Goal: Task Accomplishment & Management: Manage account settings

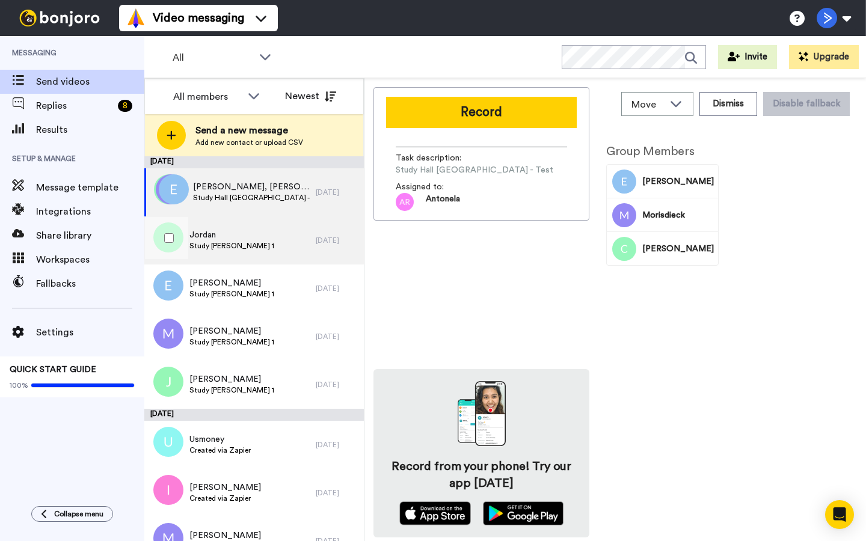
scroll to position [54, 0]
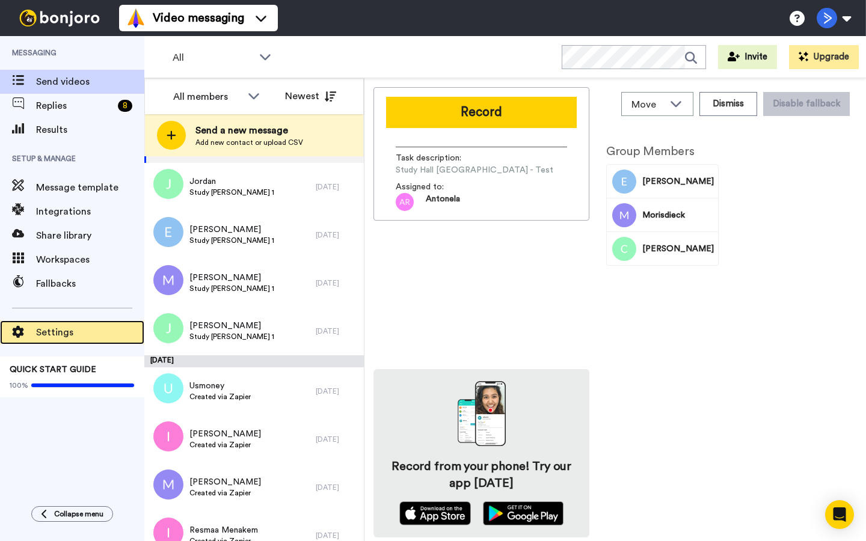
click at [73, 331] on span "Settings" at bounding box center [90, 332] width 108 height 14
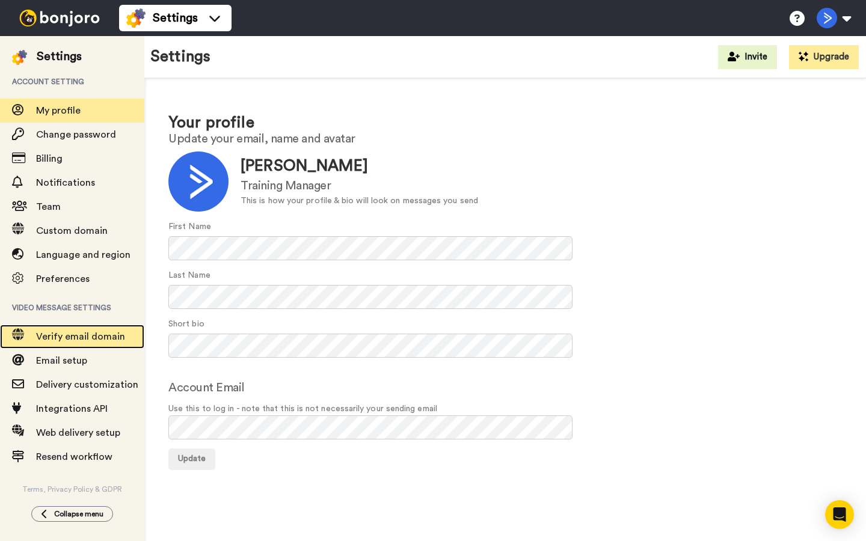
click at [109, 340] on span "Verify email domain" at bounding box center [80, 337] width 89 height 10
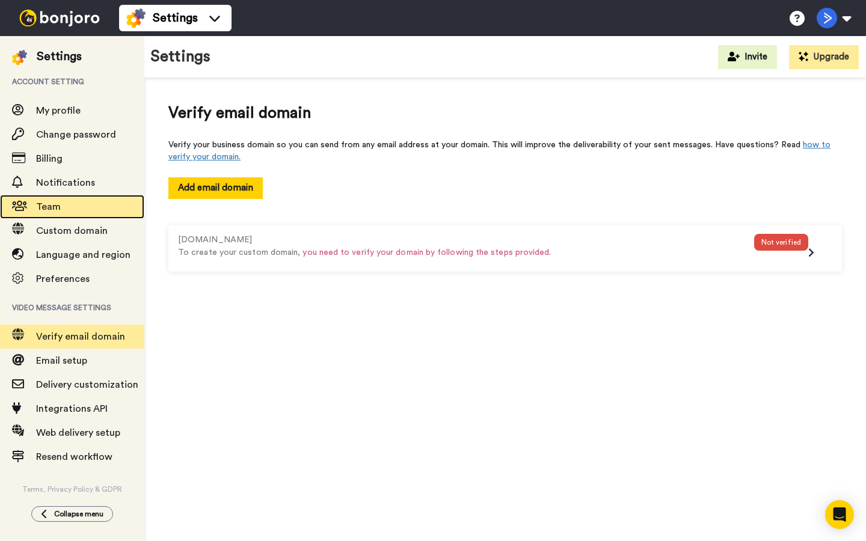
click at [86, 218] on div "Team" at bounding box center [72, 207] width 144 height 24
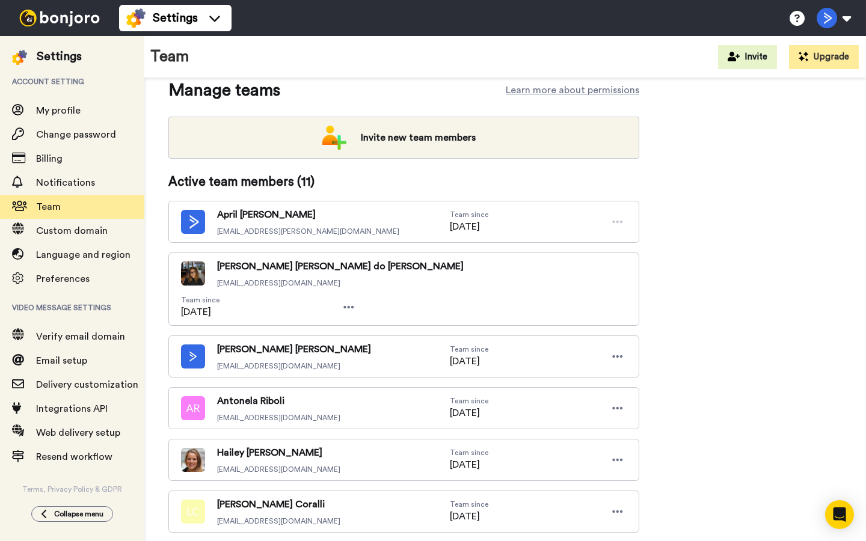
scroll to position [94, 0]
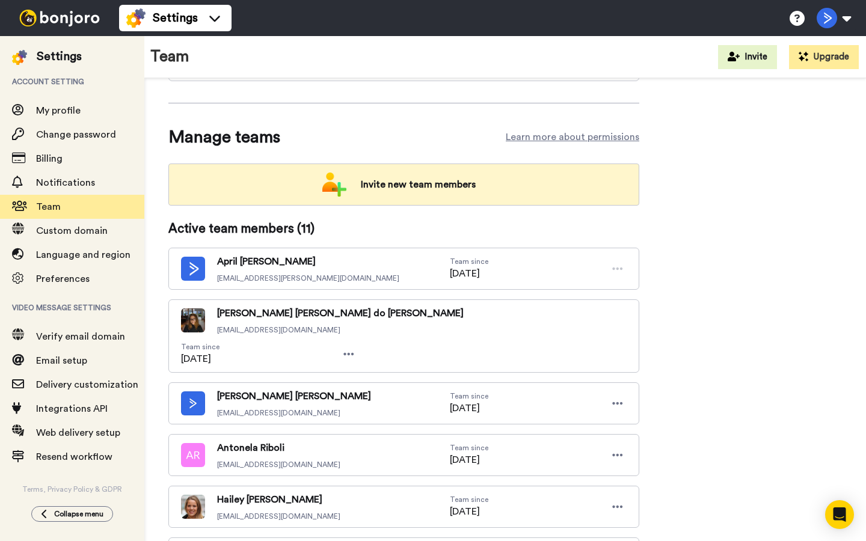
click at [482, 178] on span "Invite new team members" at bounding box center [418, 185] width 134 height 24
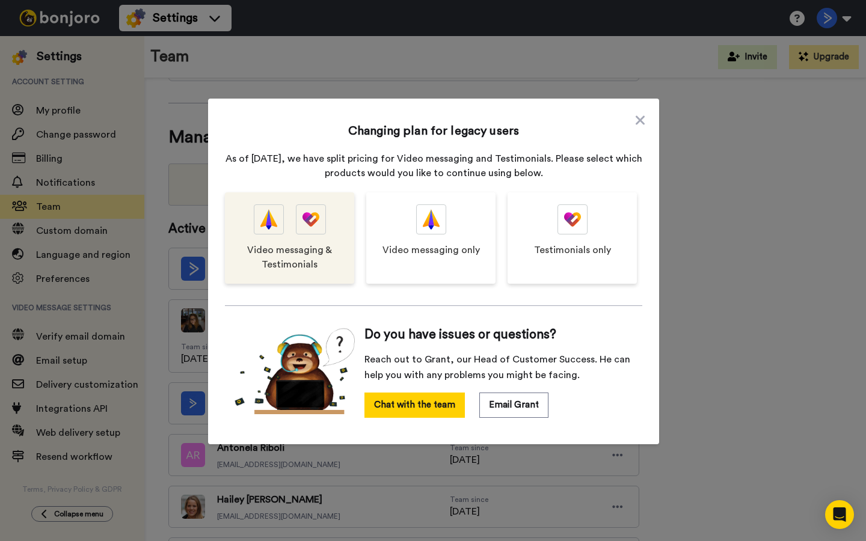
click at [280, 239] on div "Video messaging & Testimonials" at bounding box center [289, 237] width 129 height 91
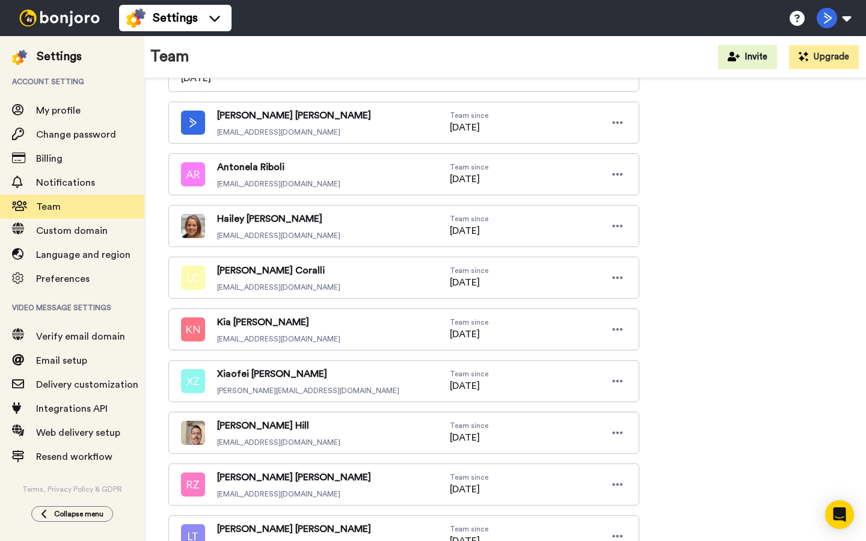
scroll to position [377, 0]
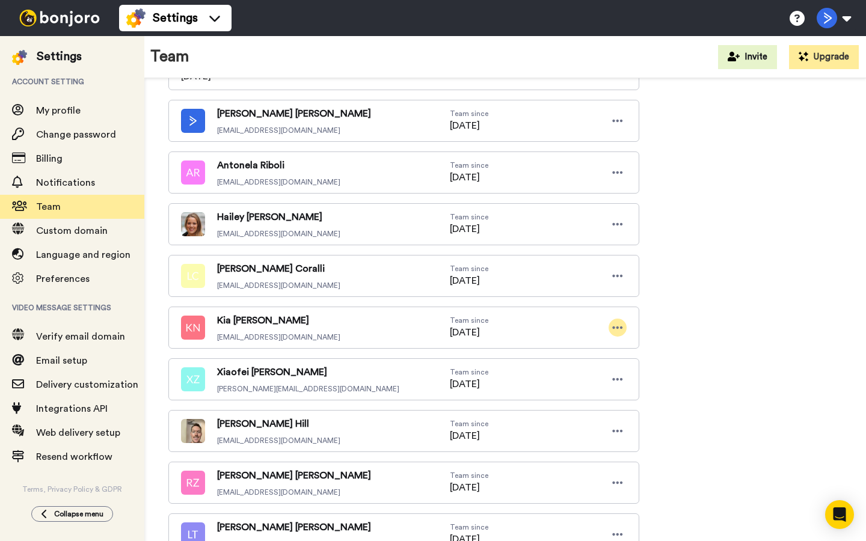
click at [619, 322] on icon at bounding box center [617, 328] width 11 height 12
click at [553, 341] on li "Delete user" at bounding box center [565, 337] width 121 height 19
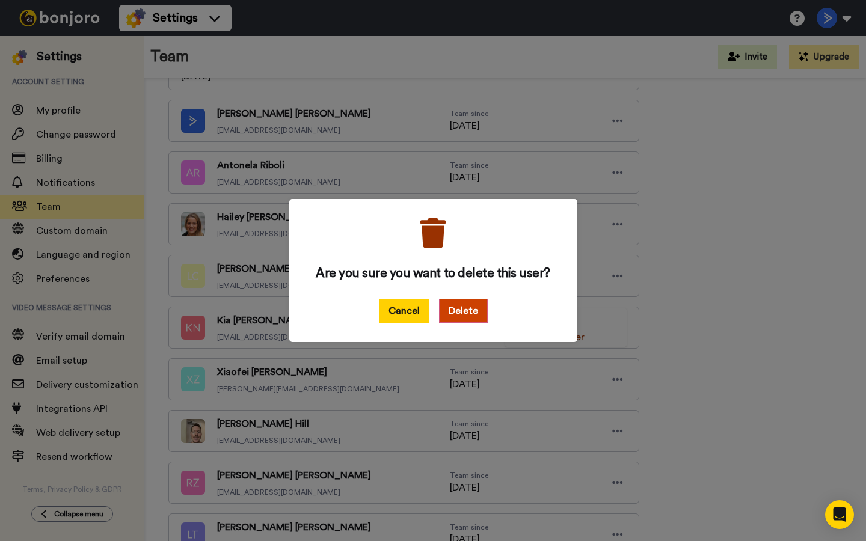
click at [396, 314] on button "Cancel" at bounding box center [404, 311] width 51 height 24
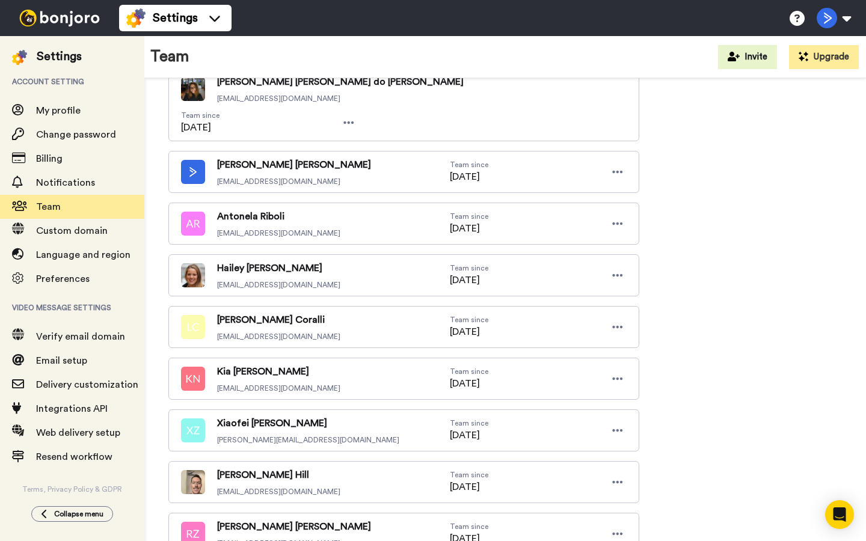
scroll to position [318, 0]
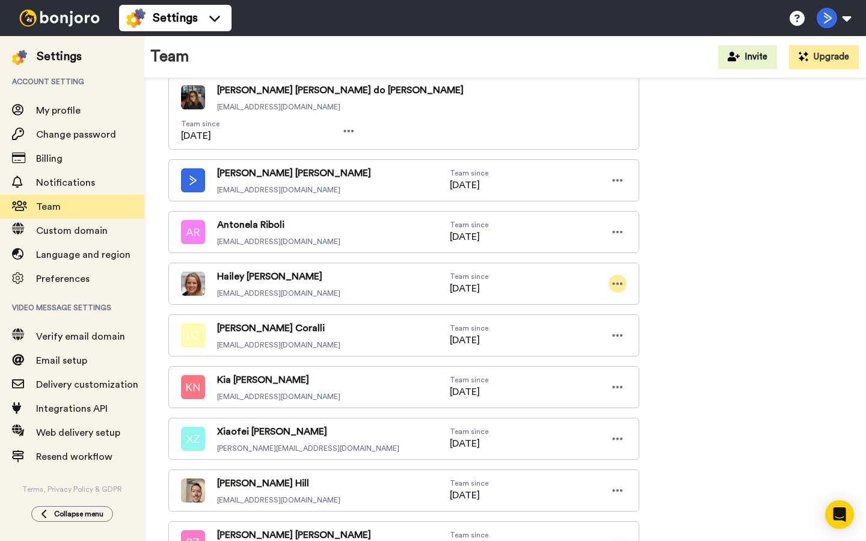
click at [618, 278] on icon at bounding box center [617, 284] width 11 height 12
click at [580, 290] on li "Delete user" at bounding box center [565, 293] width 121 height 19
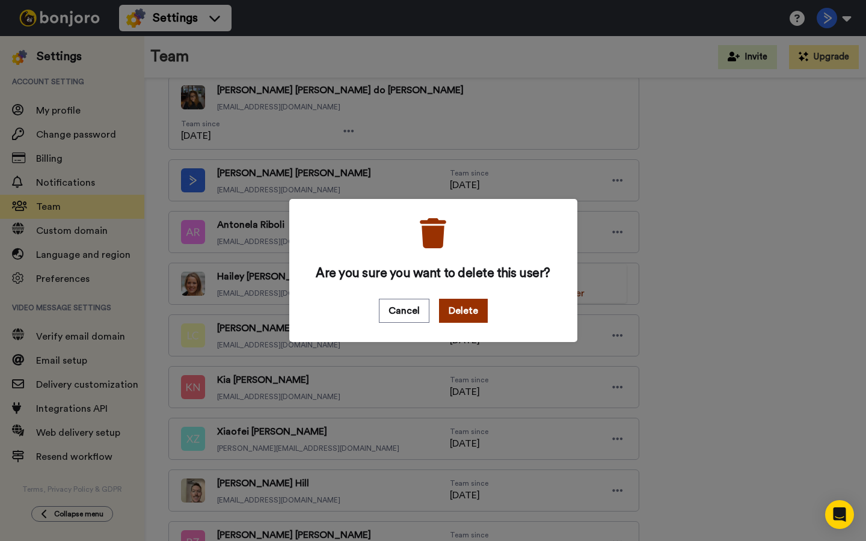
click at [468, 310] on button "Delete" at bounding box center [463, 311] width 49 height 24
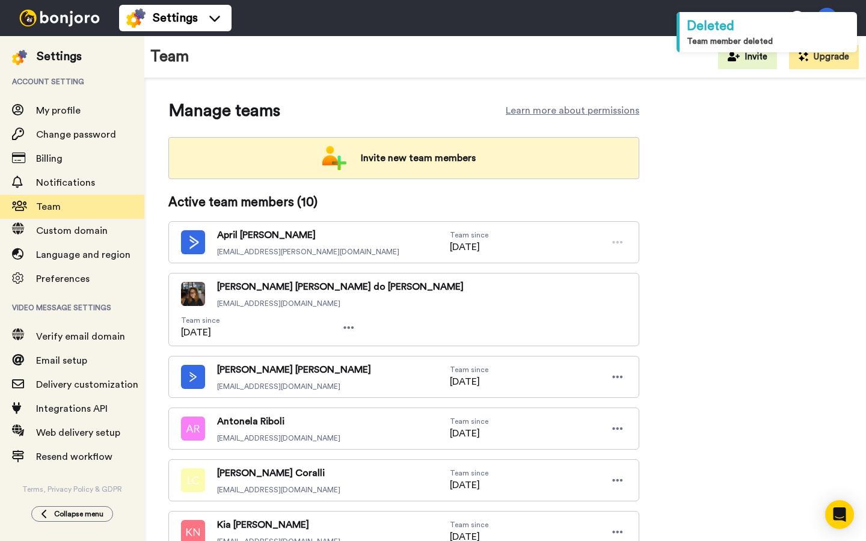
scroll to position [109, 0]
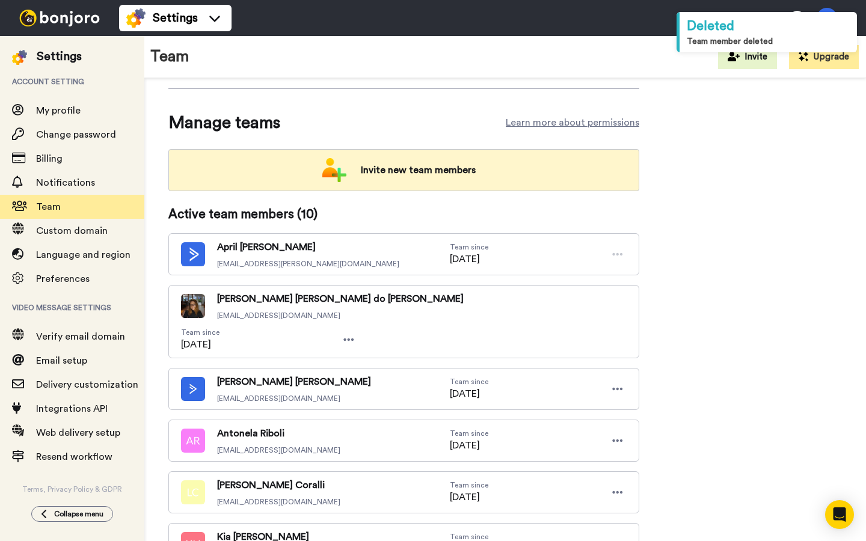
click at [345, 174] on img at bounding box center [334, 170] width 24 height 24
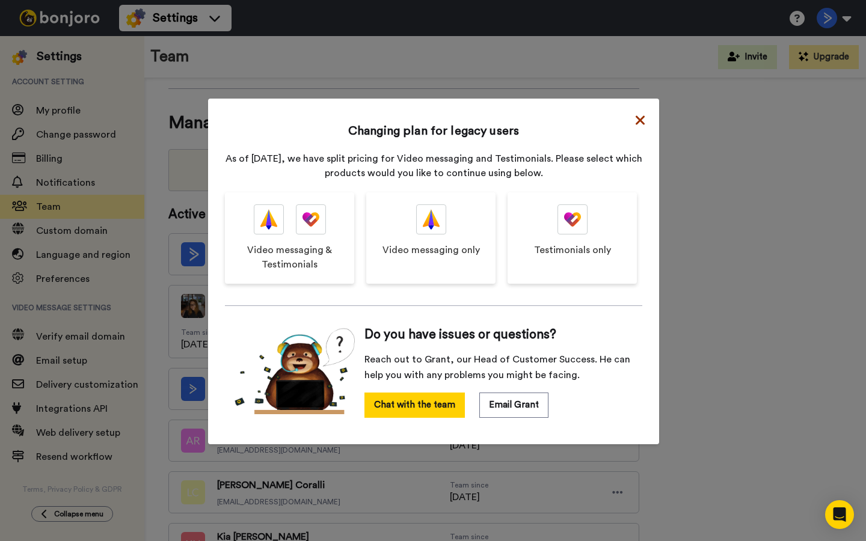
click at [644, 118] on icon at bounding box center [640, 120] width 9 height 14
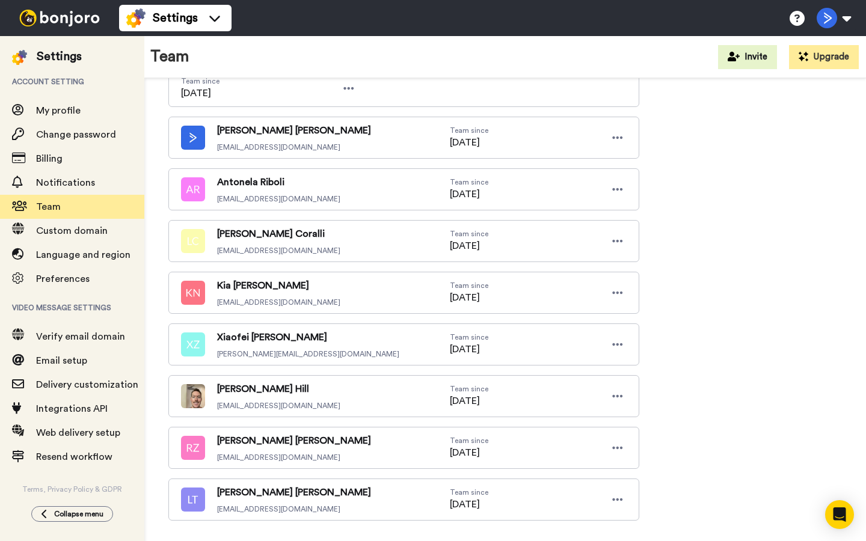
scroll to position [362, 0]
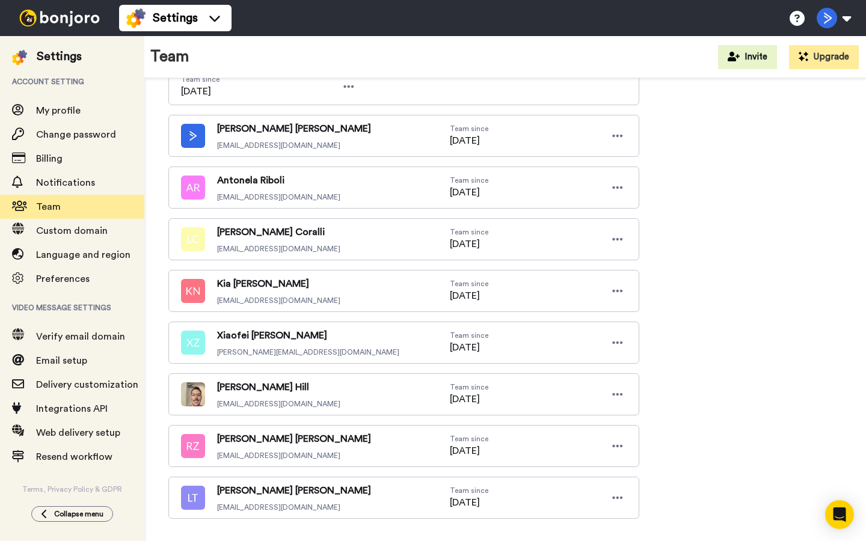
click at [379, 322] on div "Xiaofei Zhang xiaofei.zhang@activecampaign.com Team since 09/07/2023" at bounding box center [403, 343] width 471 height 42
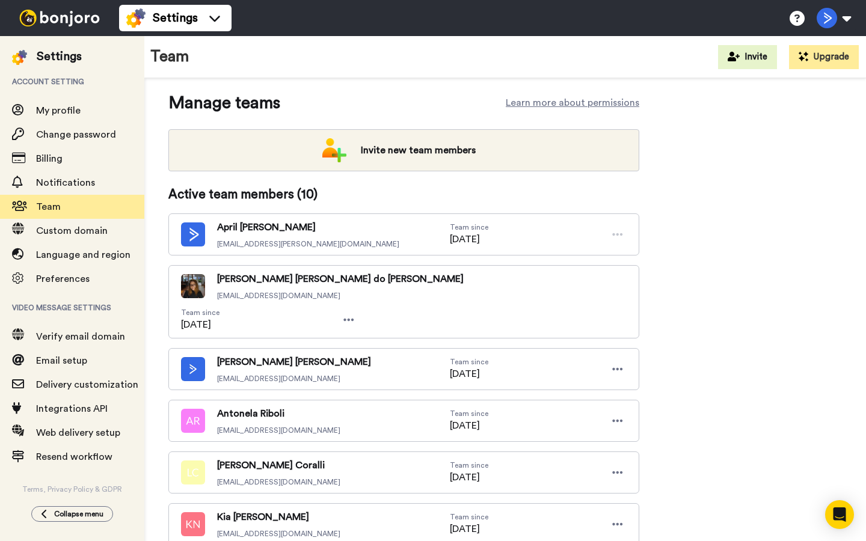
scroll to position [25, 0]
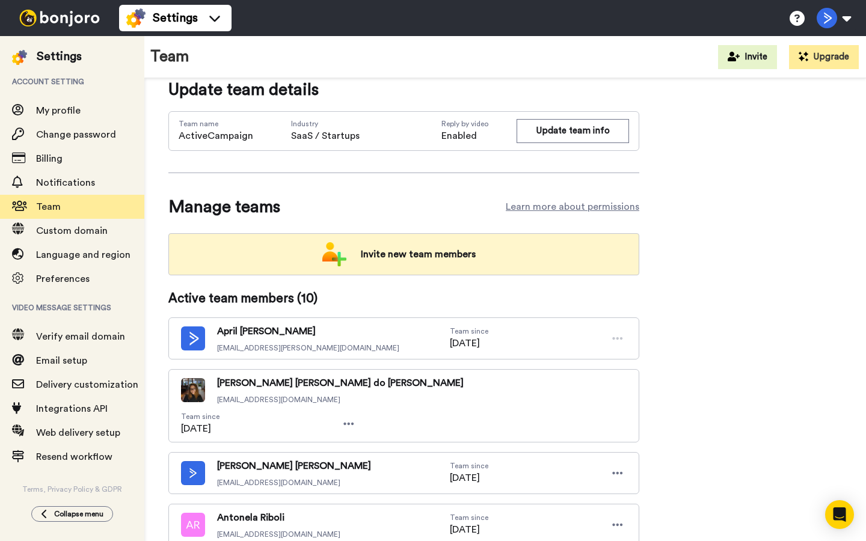
click at [428, 250] on span "Invite new team members" at bounding box center [418, 254] width 134 height 24
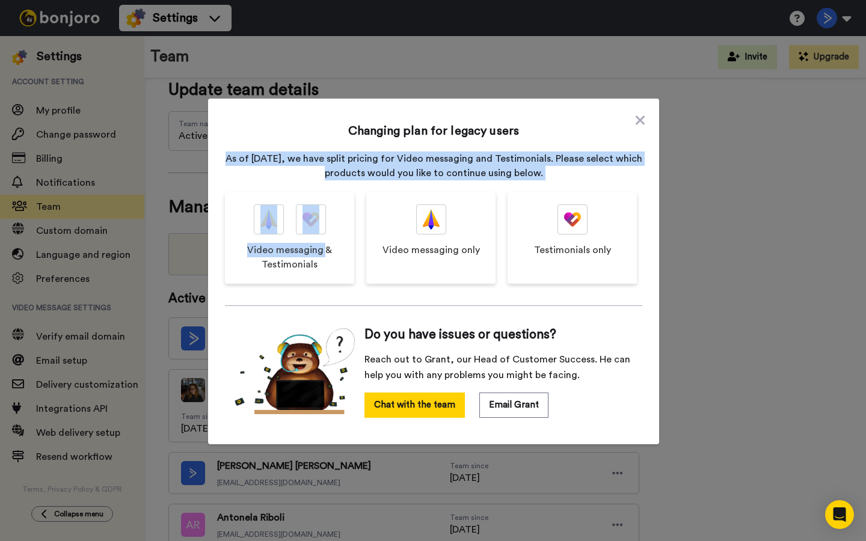
drag, startPoint x: 326, startPoint y: 250, endPoint x: 515, endPoint y: 147, distance: 215.5
click at [515, 147] on div "Changing plan for legacy users As of September 2023, we have split pricing for …" at bounding box center [433, 269] width 417 height 317
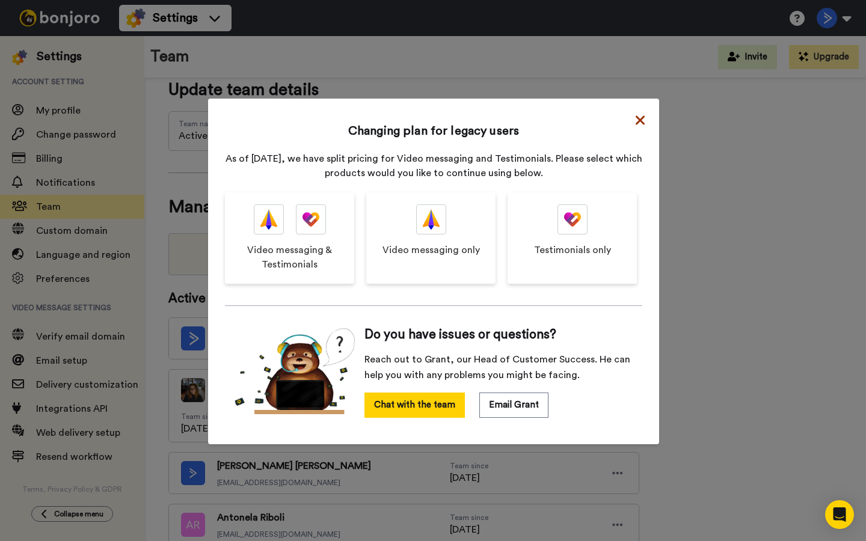
click at [638, 117] on icon at bounding box center [640, 119] width 9 height 9
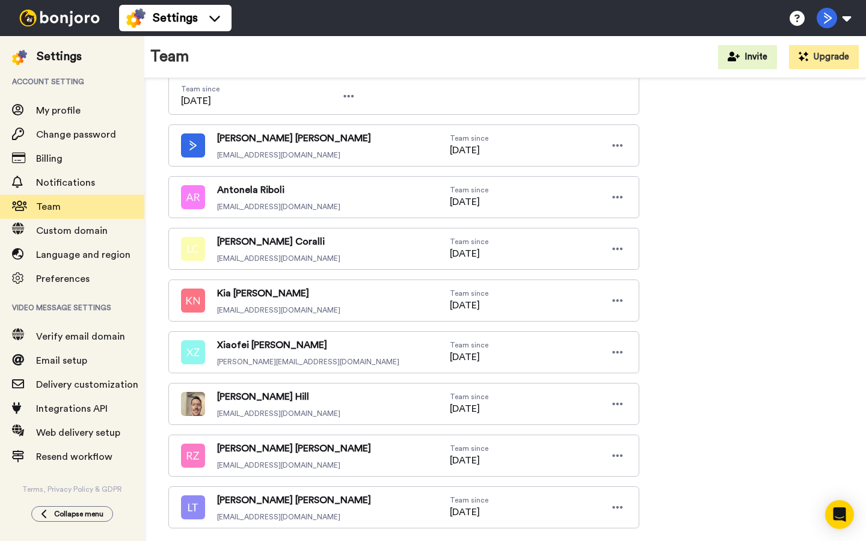
scroll to position [364, 0]
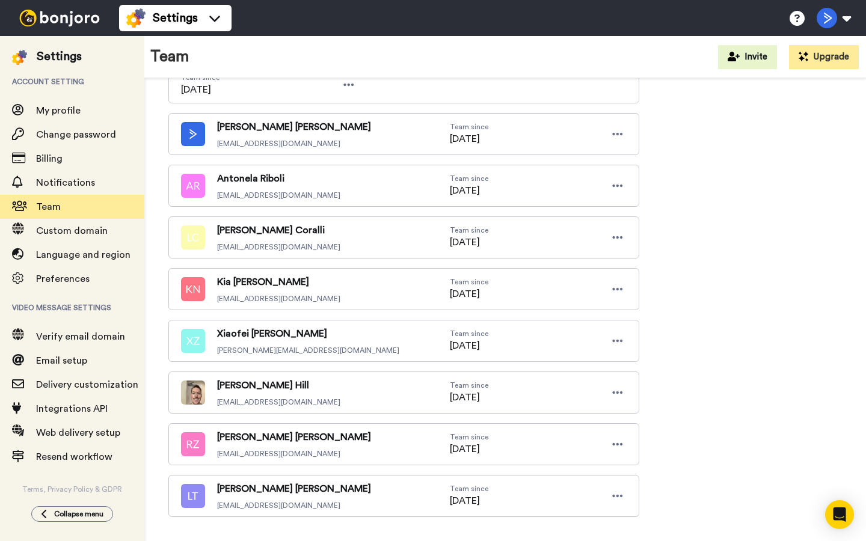
click at [346, 372] on div "Casey Hill chill@activecampaign.com Team since 08/16/2023" at bounding box center [403, 393] width 471 height 42
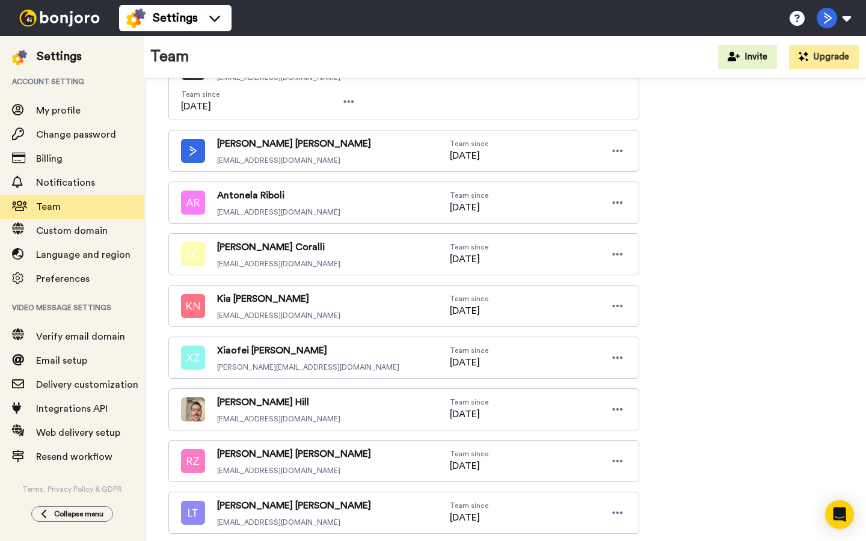
scroll to position [346, 0]
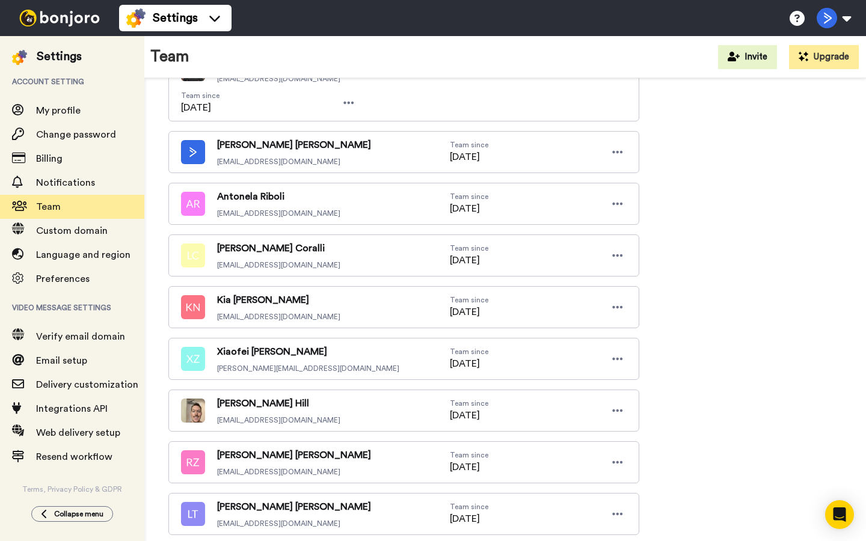
click at [378, 338] on div "Xiaofei Zhang xiaofei.zhang@activecampaign.com Team since 09/07/2023" at bounding box center [403, 359] width 471 height 42
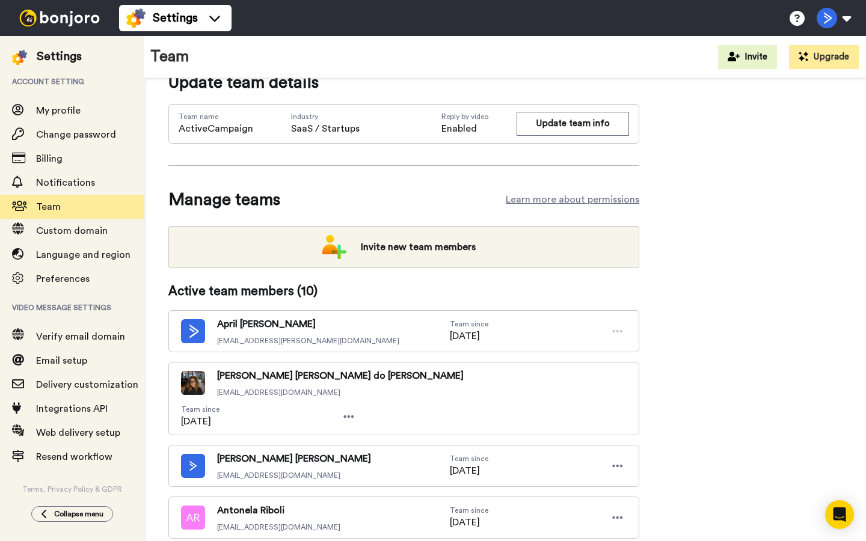
scroll to position [0, 0]
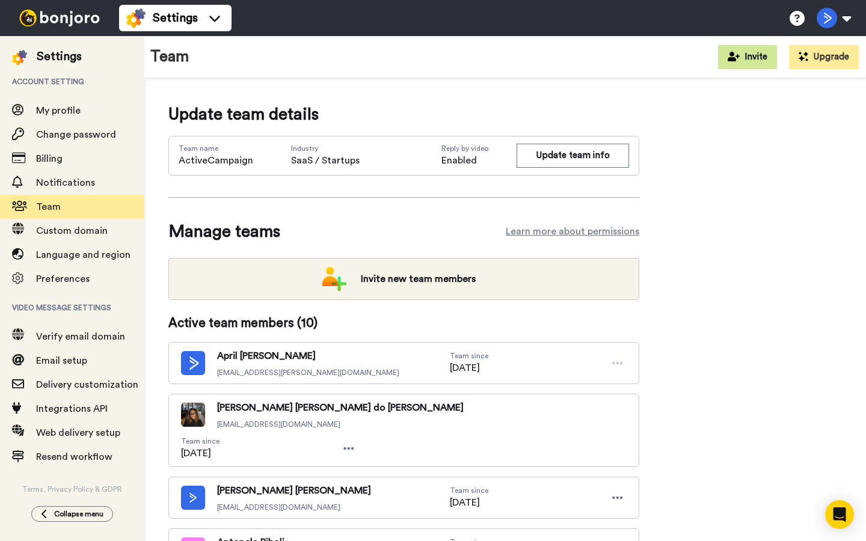
click at [749, 62] on button "Invite" at bounding box center [747, 57] width 59 height 24
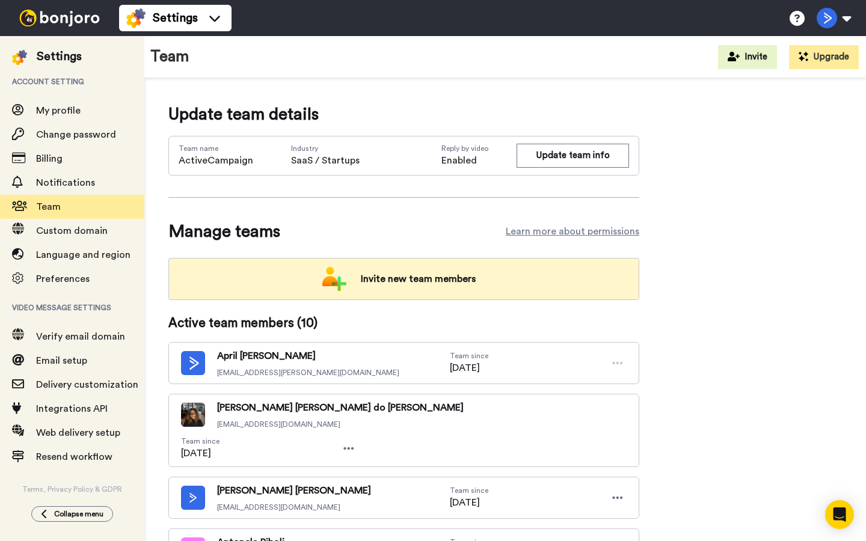
click at [517, 289] on div "Invite new team members" at bounding box center [403, 279] width 471 height 42
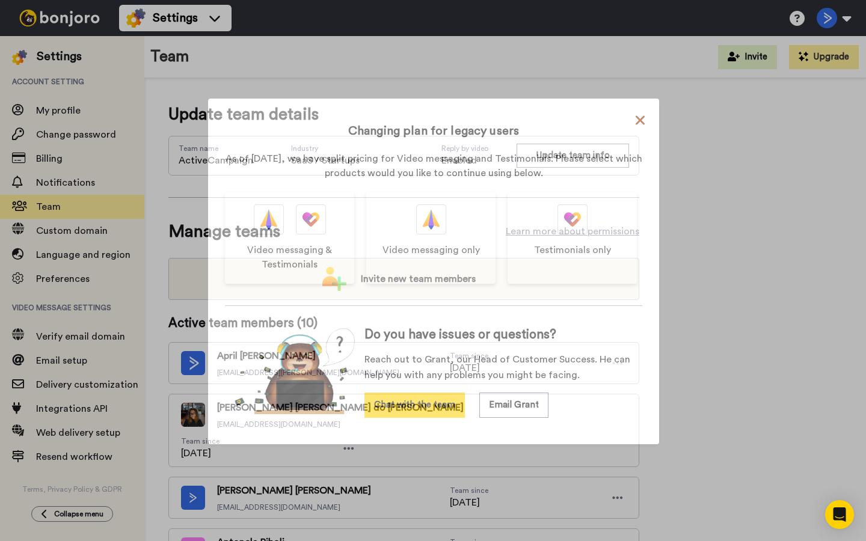
click at [642, 118] on icon at bounding box center [640, 119] width 9 height 9
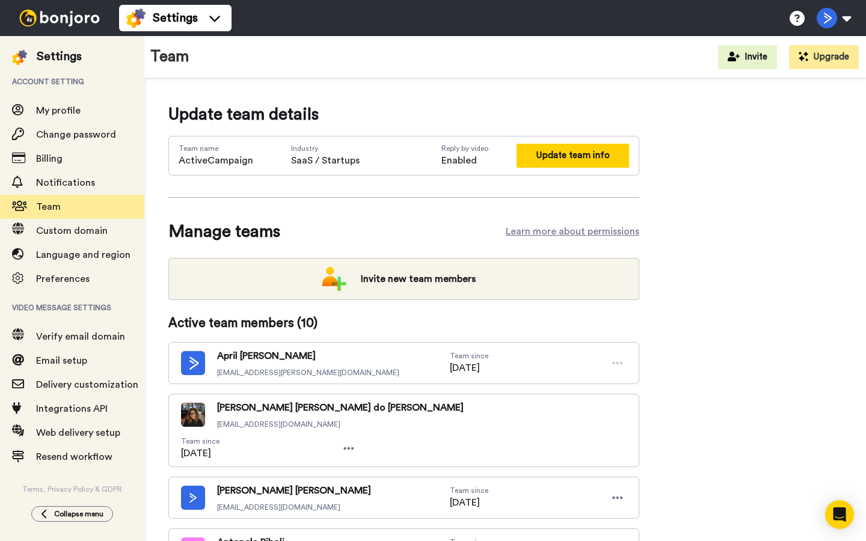
click at [583, 155] on button "Update team info" at bounding box center [573, 155] width 112 height 23
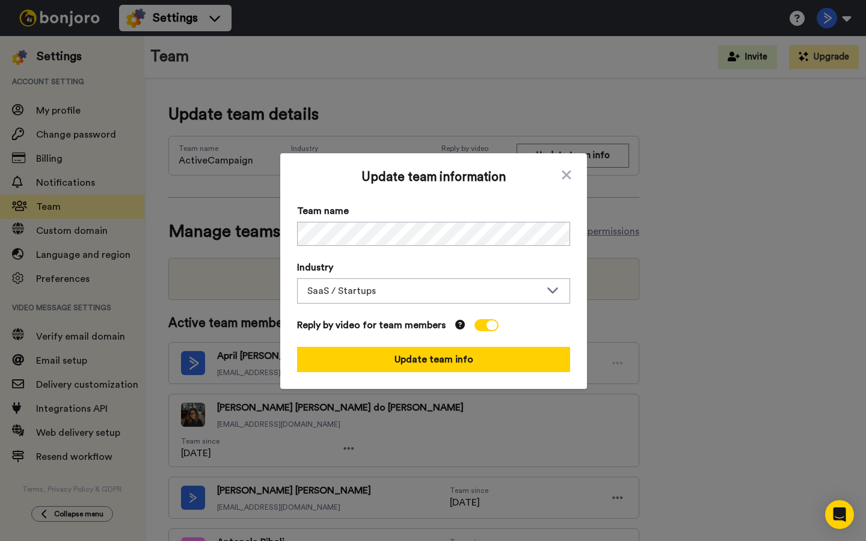
click at [468, 248] on div "Update team information Team name Industry SaaS / Startups Reply by video for t…" at bounding box center [433, 271] width 273 height 202
click at [562, 176] on icon at bounding box center [566, 175] width 12 height 14
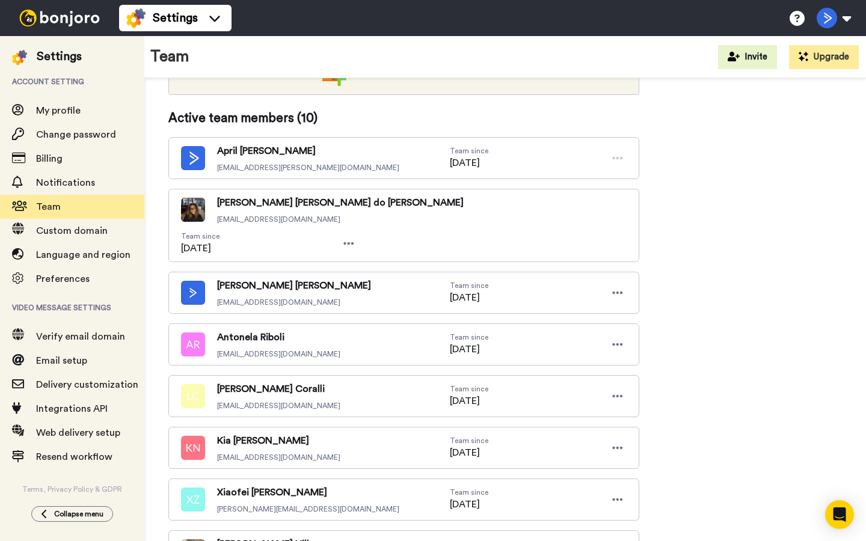
scroll to position [167, 0]
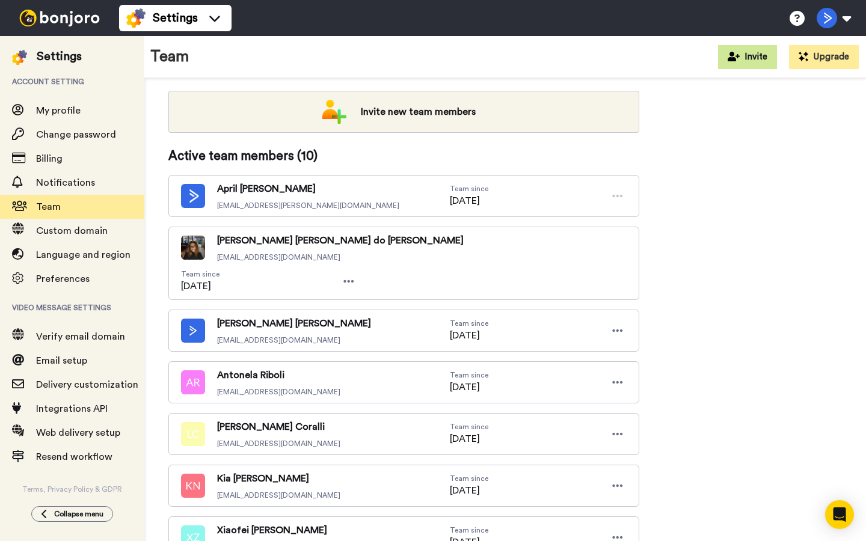
click at [726, 61] on button "Invite" at bounding box center [747, 57] width 59 height 24
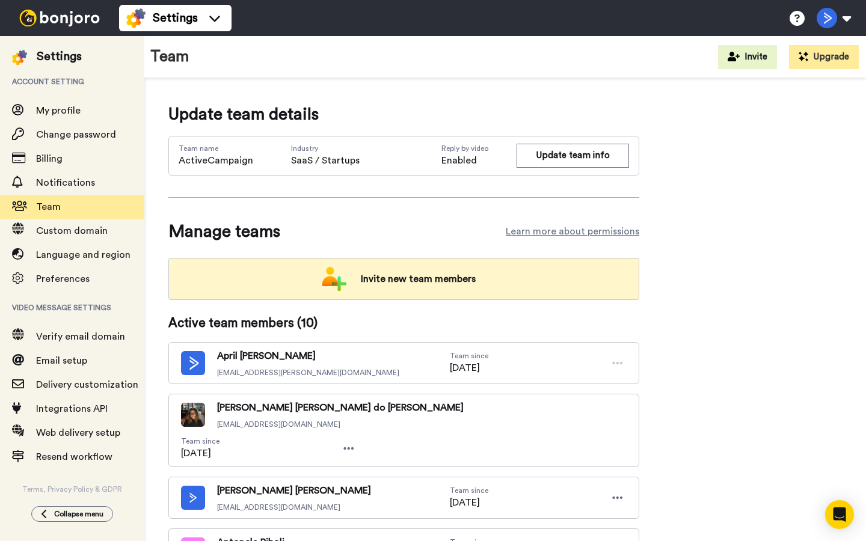
click at [367, 272] on span "Invite new team members" at bounding box center [418, 279] width 134 height 24
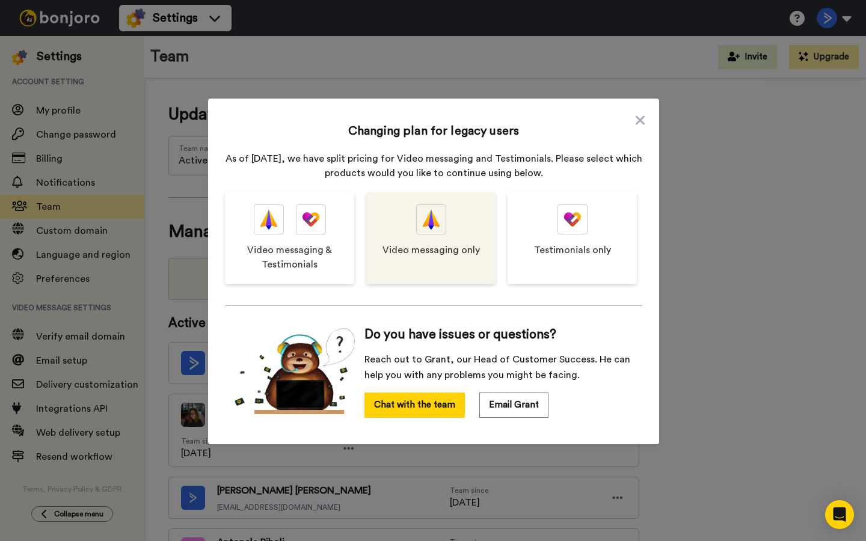
click at [422, 250] on span "Video messaging only" at bounding box center [430, 250] width 97 height 14
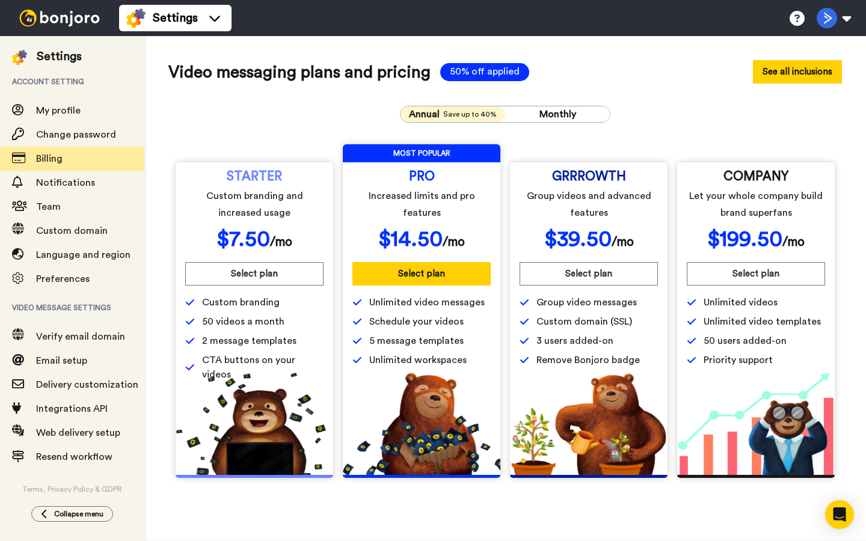
click at [781, 73] on button "See all inclusions" at bounding box center [797, 71] width 89 height 23
click at [95, 24] on img at bounding box center [59, 18] width 90 height 17
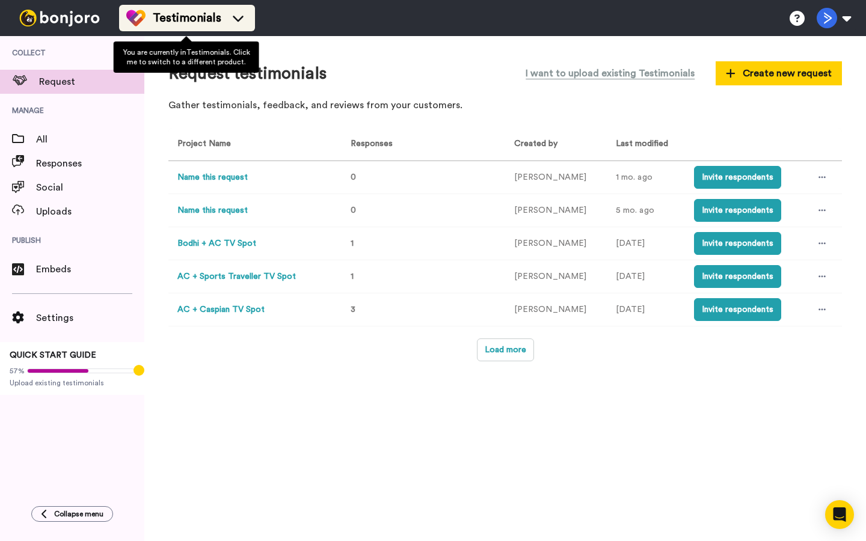
click at [168, 25] on span "Testimonials" at bounding box center [187, 18] width 69 height 17
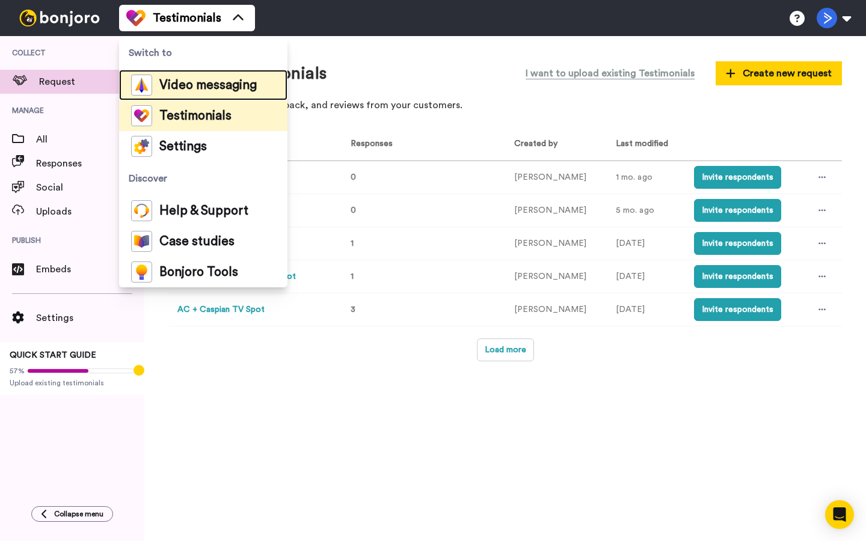
click at [189, 88] on span "Video messaging" at bounding box center [207, 85] width 97 height 12
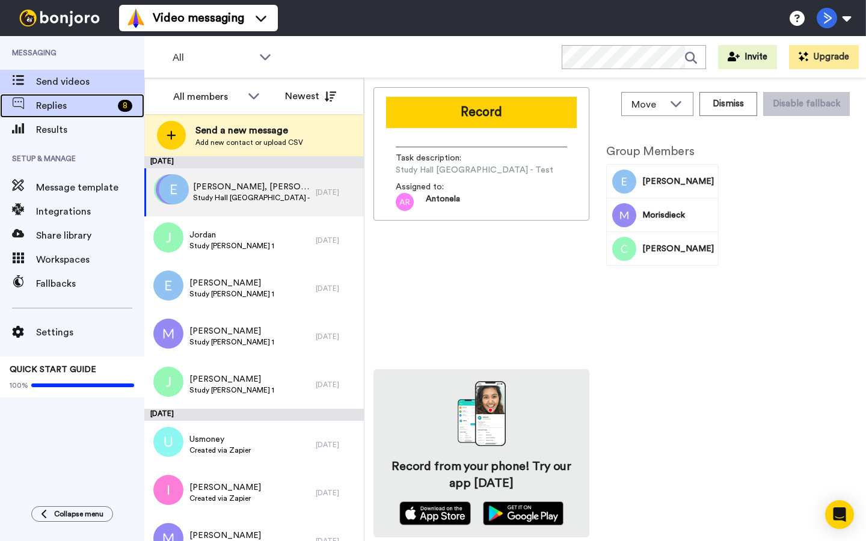
click at [78, 106] on span "Replies" at bounding box center [74, 106] width 77 height 14
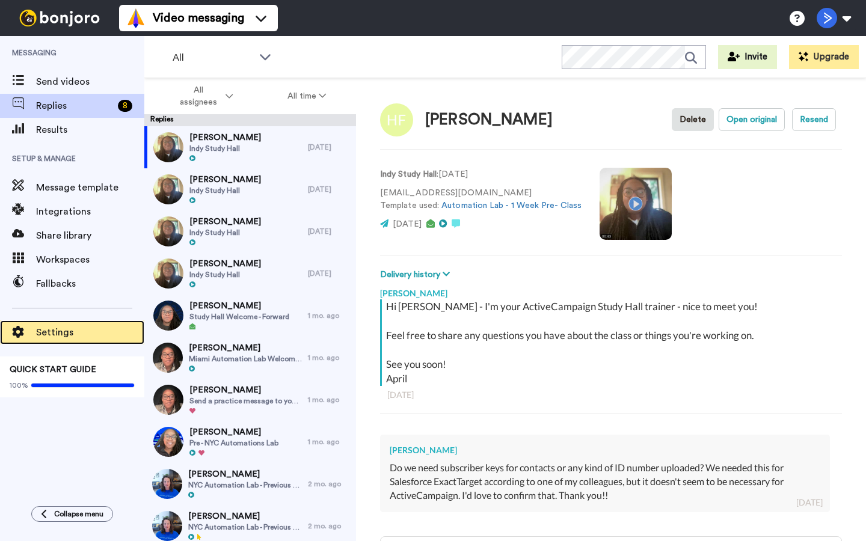
click at [67, 331] on span "Settings" at bounding box center [90, 332] width 108 height 14
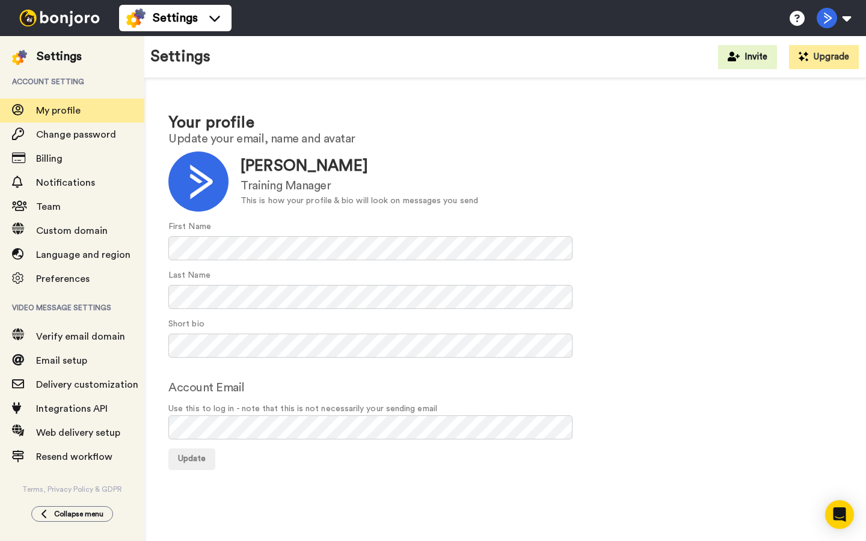
drag, startPoint x: 77, startPoint y: 9, endPoint x: 77, endPoint y: 471, distance: 461.8
click at [77, 10] on img at bounding box center [59, 18] width 90 height 17
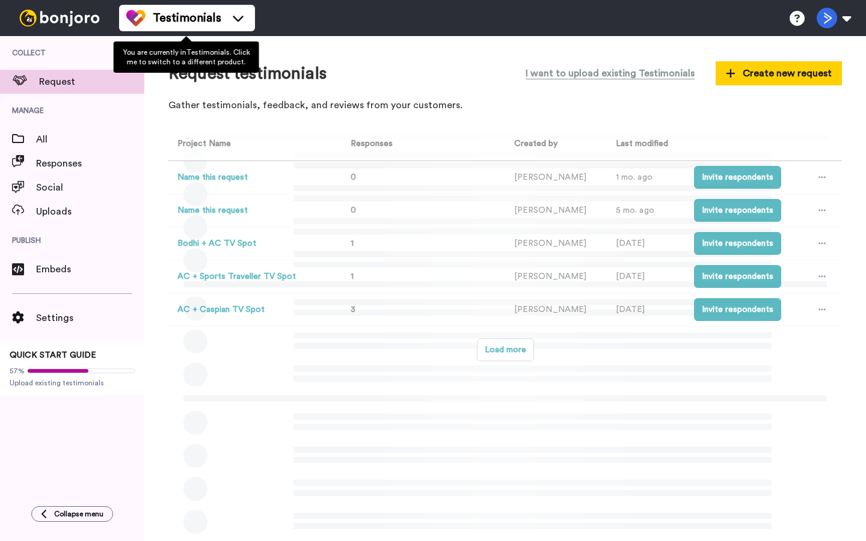
click at [150, 31] on ul "Testimonials" at bounding box center [187, 18] width 136 height 36
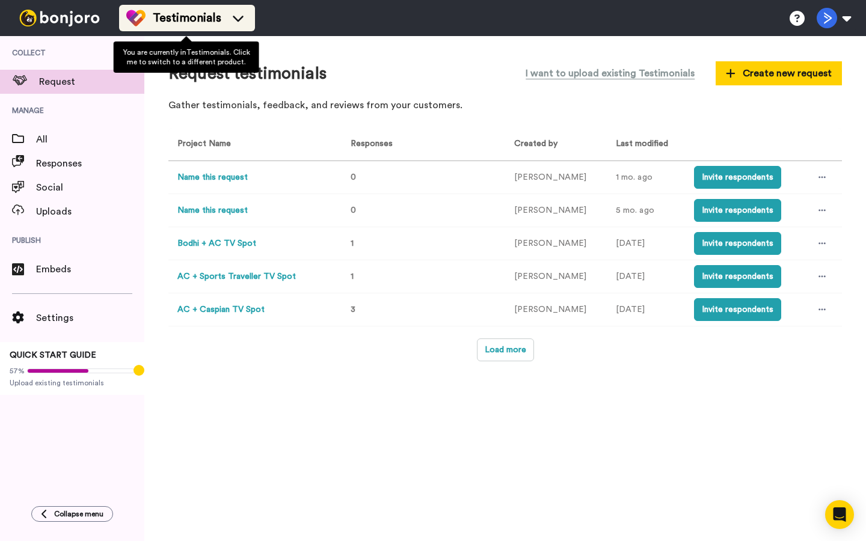
click at [156, 17] on span "Testimonials" at bounding box center [187, 18] width 69 height 17
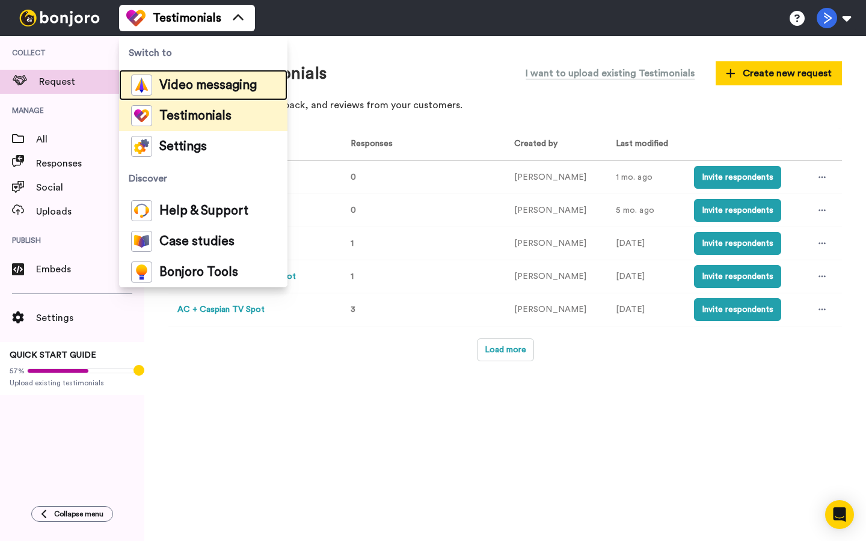
click at [184, 90] on span "Video messaging" at bounding box center [207, 85] width 97 height 12
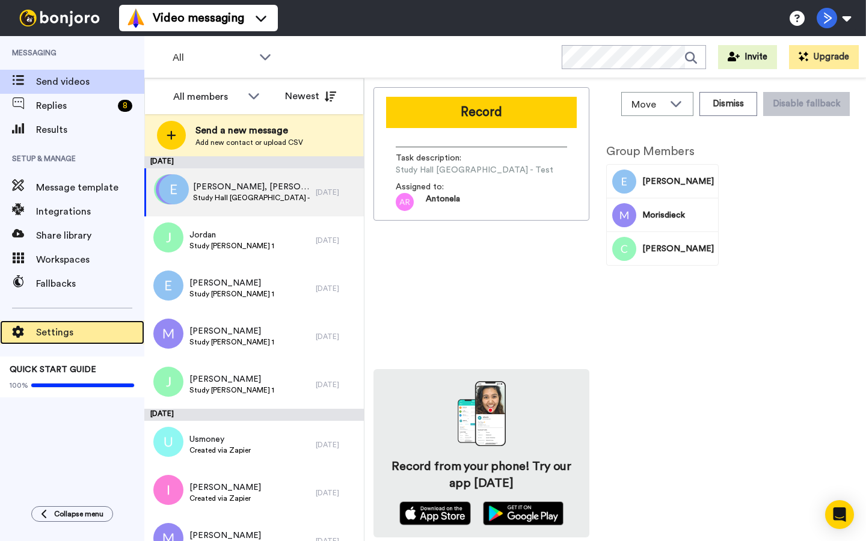
click at [73, 340] on div "Settings" at bounding box center [72, 333] width 144 height 24
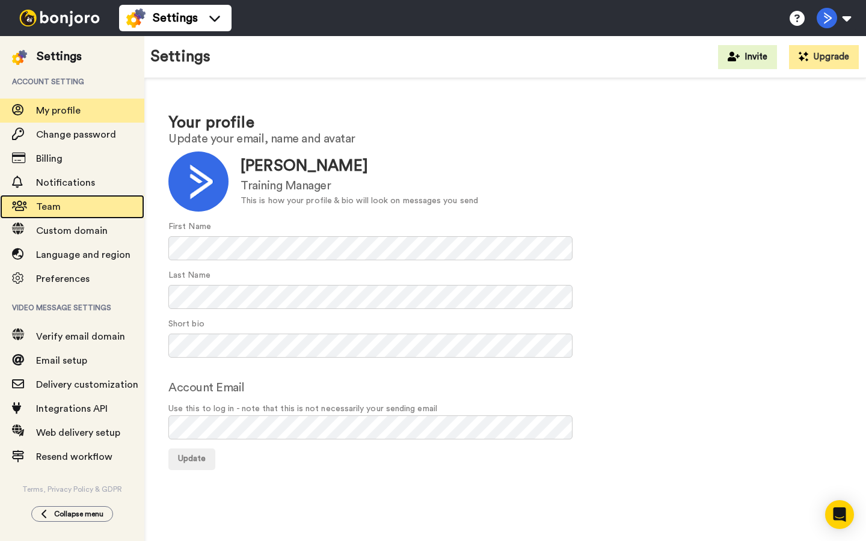
click at [73, 201] on span "Team" at bounding box center [90, 207] width 108 height 14
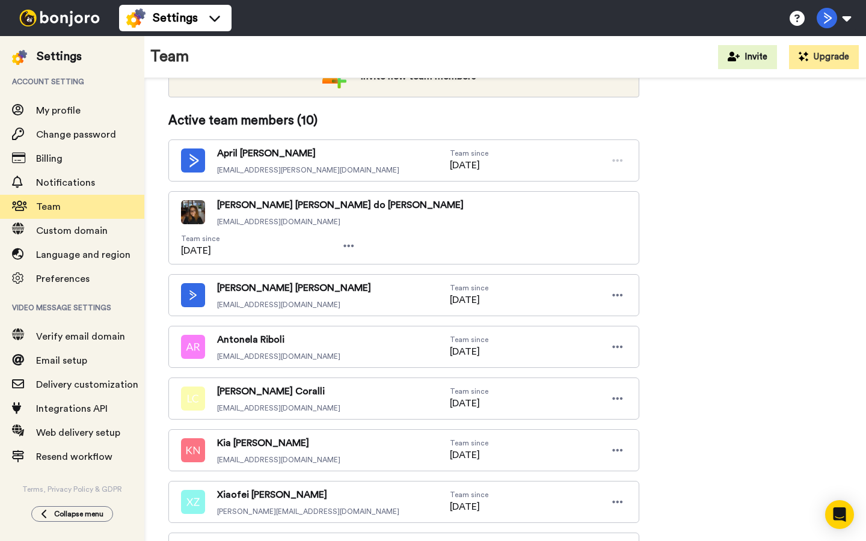
scroll to position [202, 0]
click at [855, 25] on button at bounding box center [834, 18] width 46 height 26
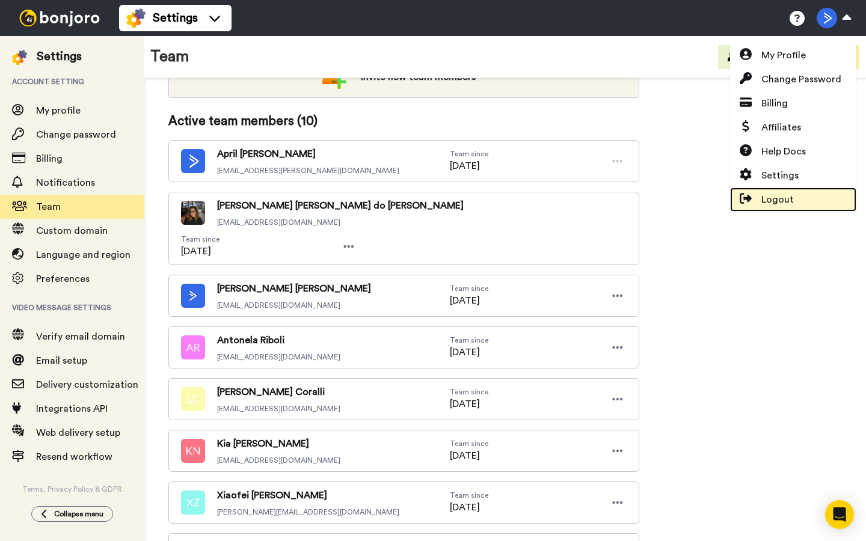
click at [764, 198] on span "Logout" at bounding box center [777, 199] width 32 height 14
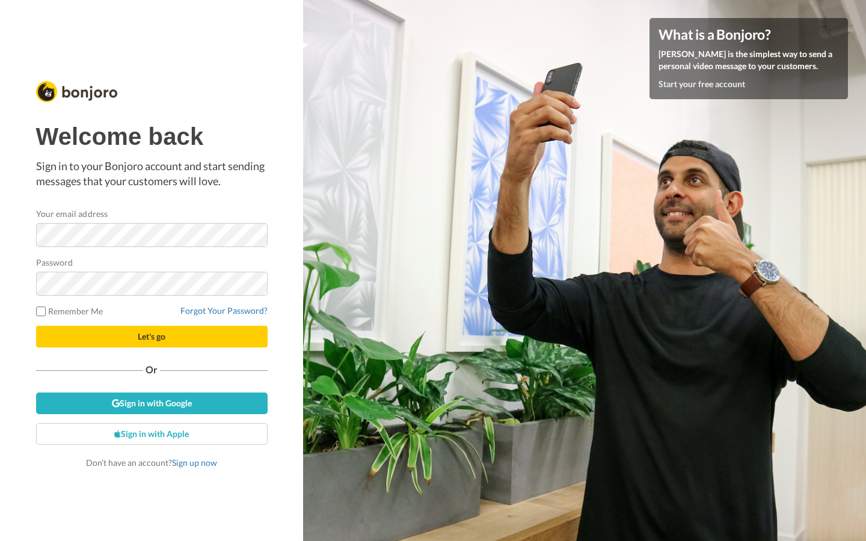
click at [865, 233] on com-1password-button at bounding box center [866, 270] width 0 height 541
click at [90, 94] on img at bounding box center [76, 91] width 81 height 21
click at [865, 236] on com-1password-button at bounding box center [866, 270] width 0 height 541
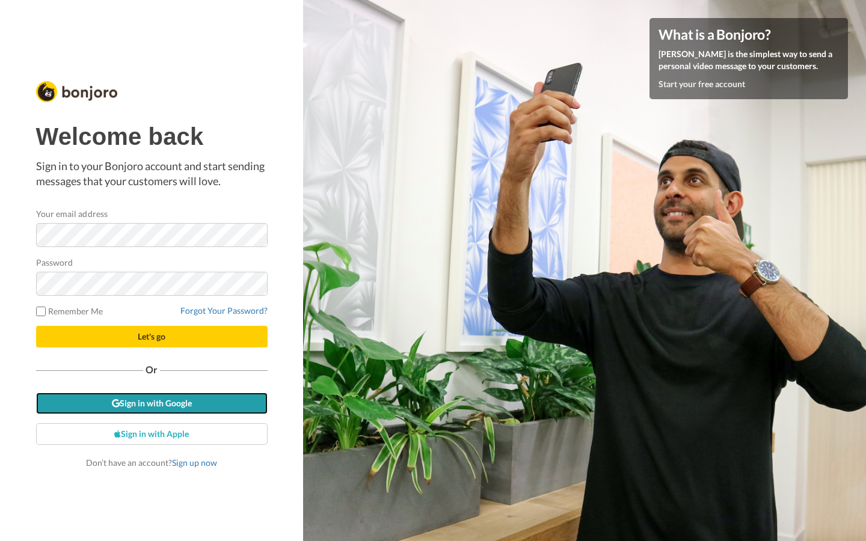
click at [160, 402] on link "Sign in with Google" at bounding box center [152, 404] width 232 height 22
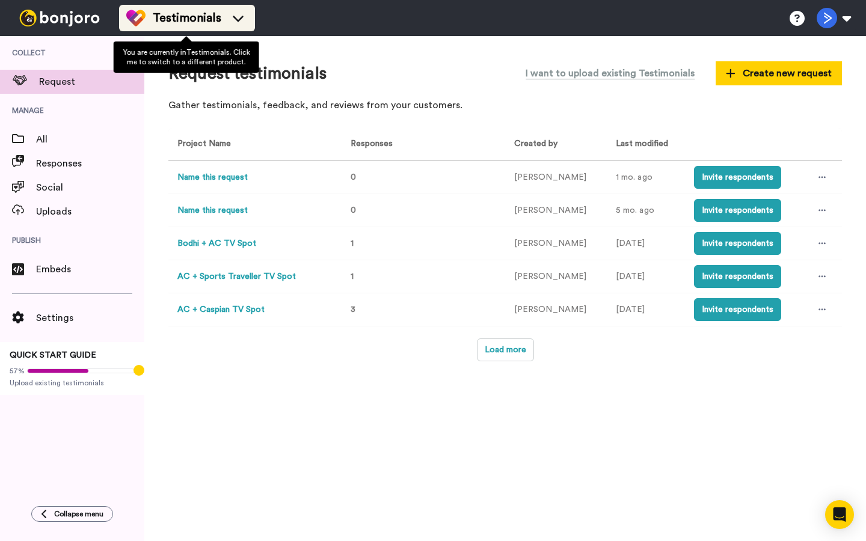
click at [232, 30] on li "Testimonials" at bounding box center [187, 18] width 136 height 26
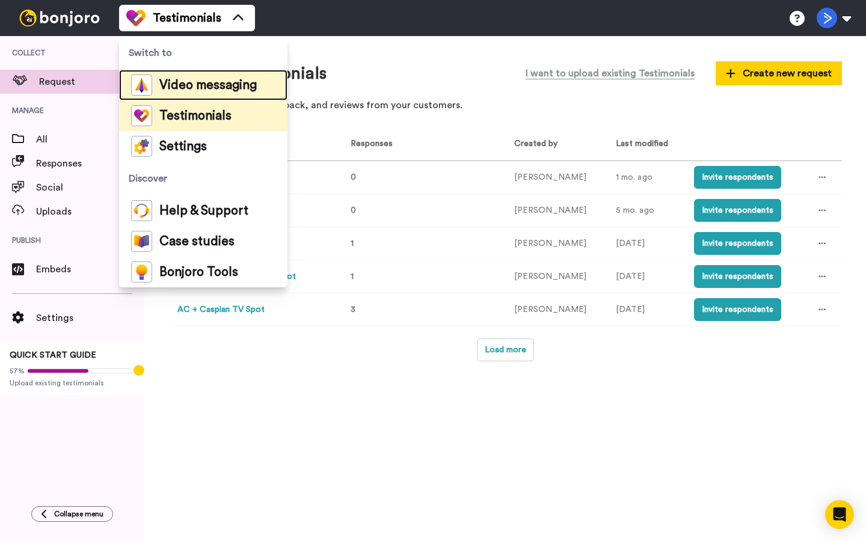
click at [190, 83] on span "Video messaging" at bounding box center [207, 85] width 97 height 12
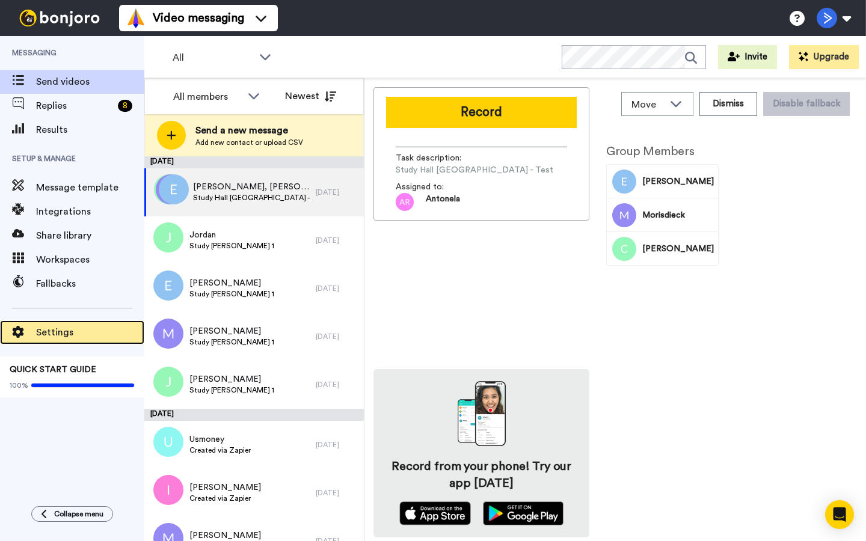
click at [64, 326] on span "Settings" at bounding box center [90, 332] width 108 height 14
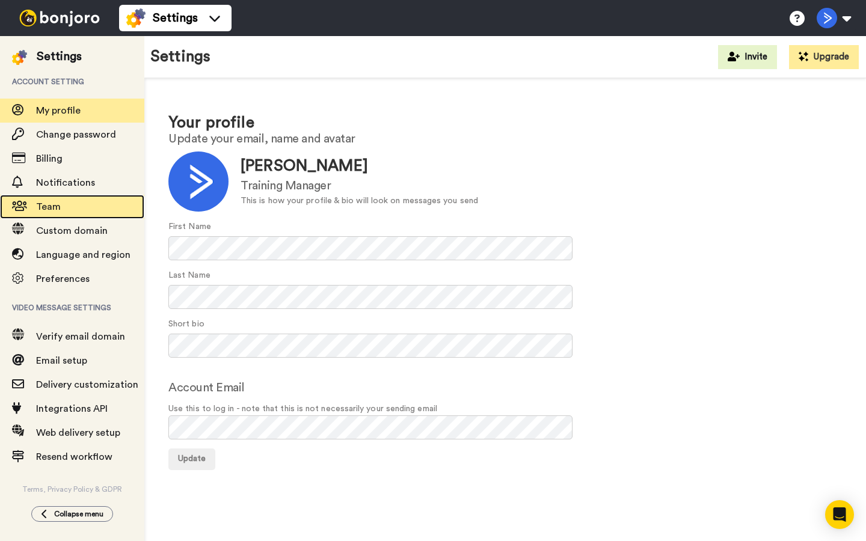
click at [91, 205] on span "Team" at bounding box center [90, 207] width 108 height 14
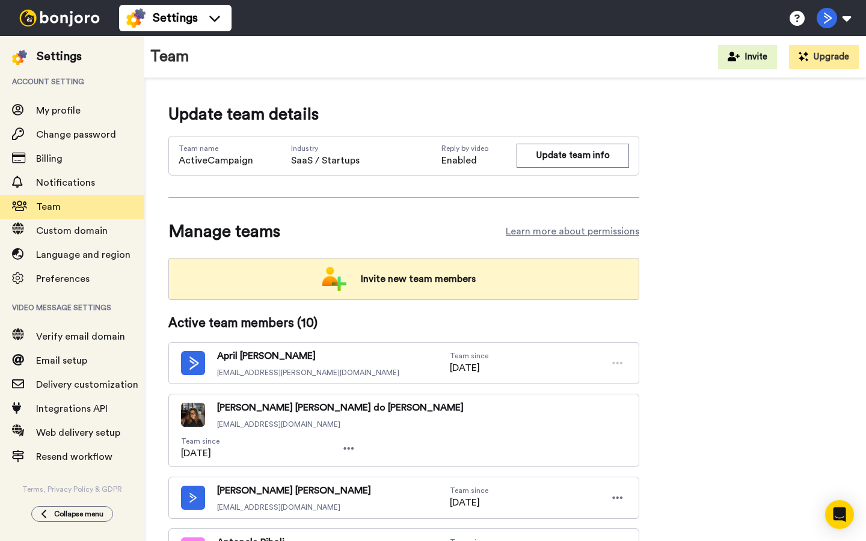
click at [365, 274] on span "Invite new team members" at bounding box center [418, 279] width 134 height 24
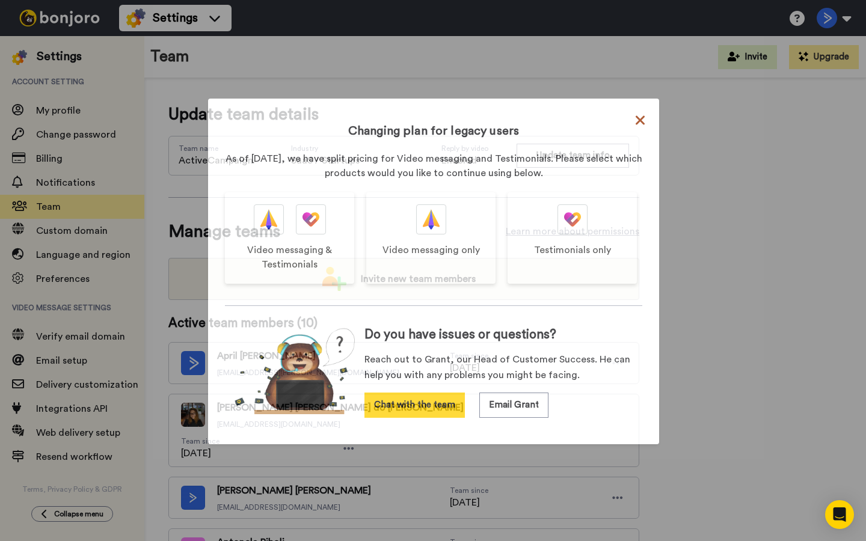
click at [640, 120] on icon at bounding box center [640, 119] width 9 height 9
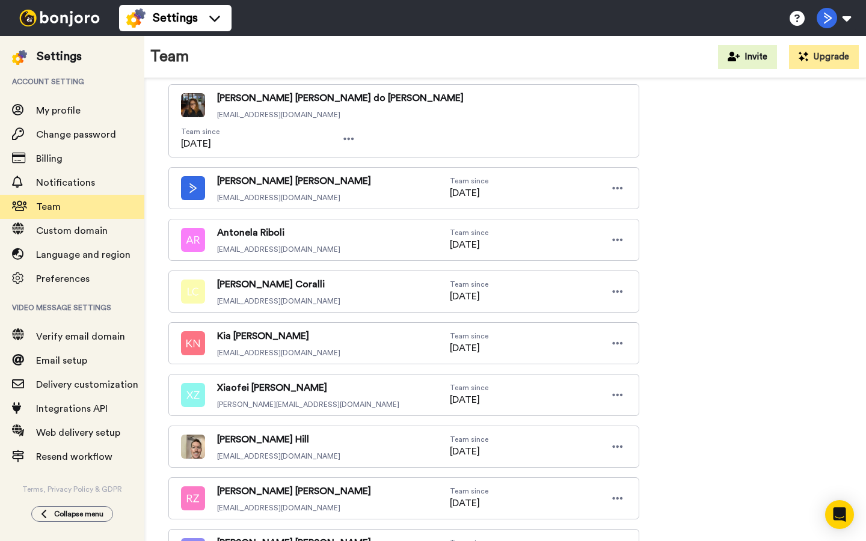
scroll to position [364, 0]
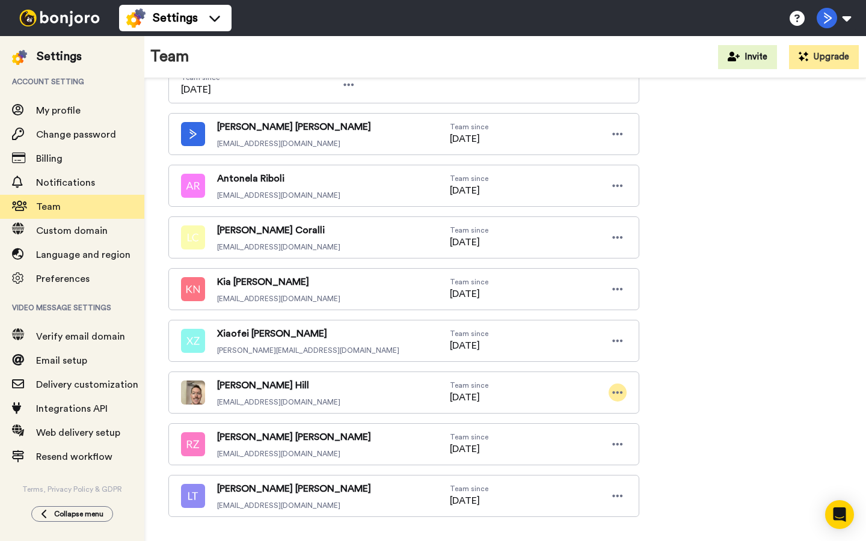
click at [613, 387] on icon at bounding box center [617, 393] width 11 height 12
click at [554, 387] on li "Edit user" at bounding box center [565, 382] width 121 height 19
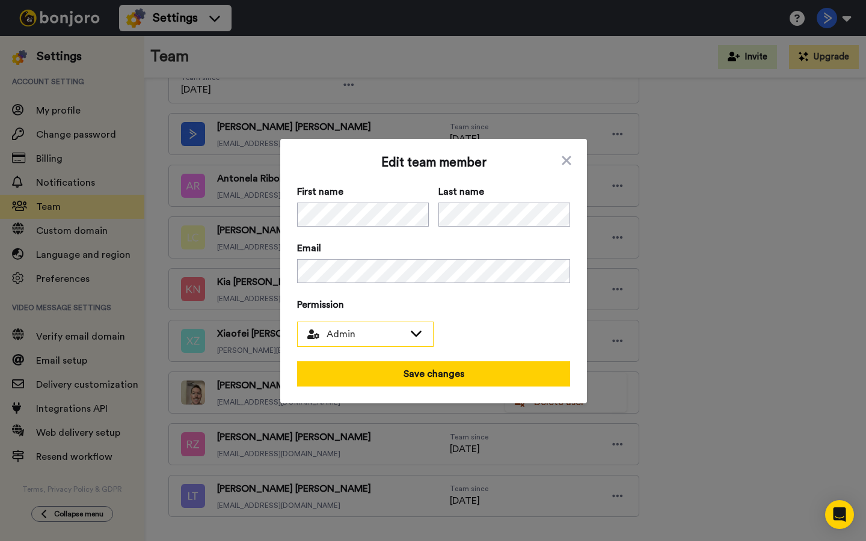
click at [395, 329] on span "Admin" at bounding box center [355, 334] width 97 height 14
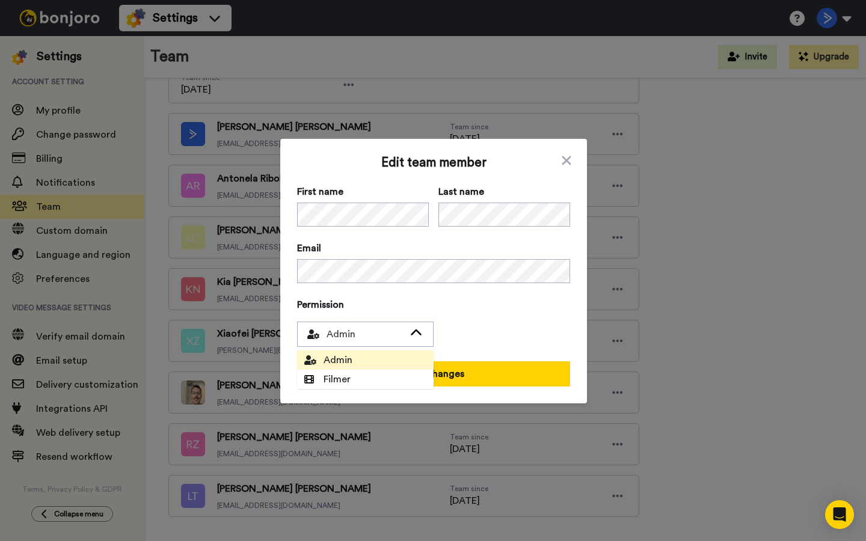
click at [416, 289] on div "Edit team member First name Last name Email Permission Admin Admin Filmer Save …" at bounding box center [433, 271] width 273 height 231
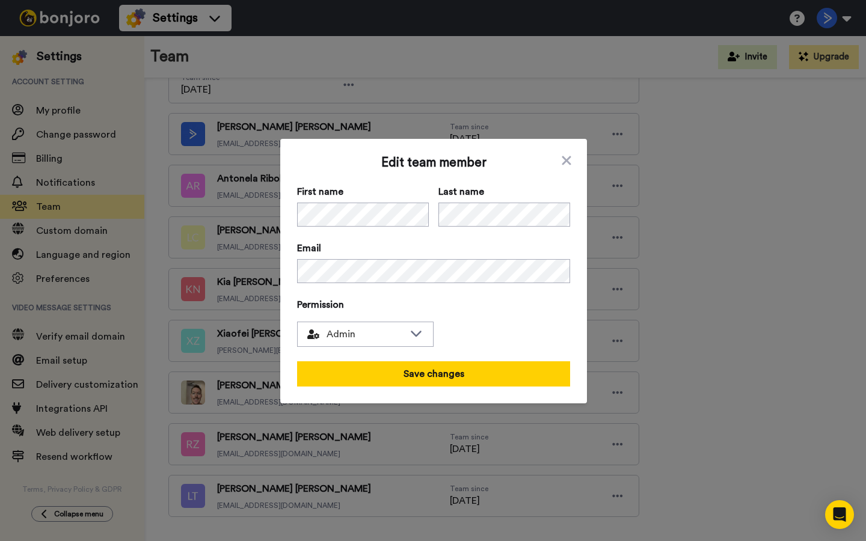
click at [566, 173] on div "Edit team member First name Last name Email Permission Admin Admin Filmer Save …" at bounding box center [433, 271] width 273 height 231
click at [567, 167] on icon at bounding box center [566, 160] width 12 height 14
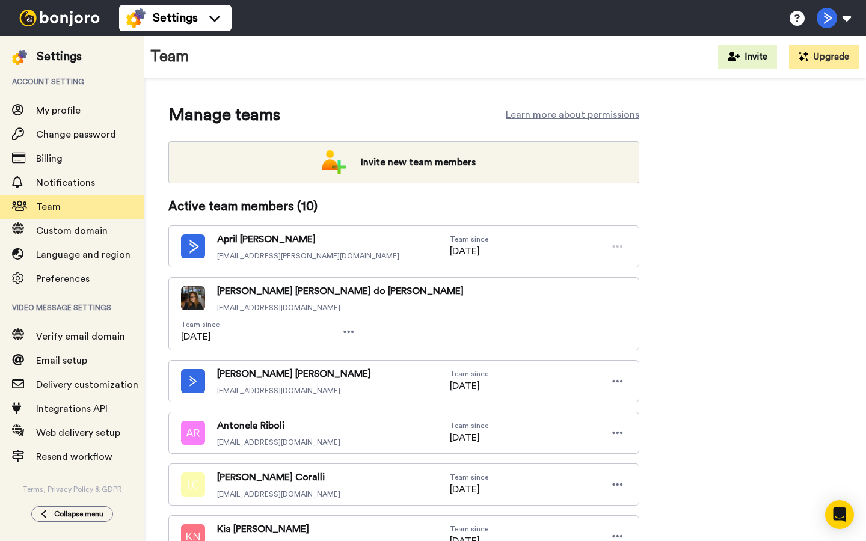
scroll to position [112, 0]
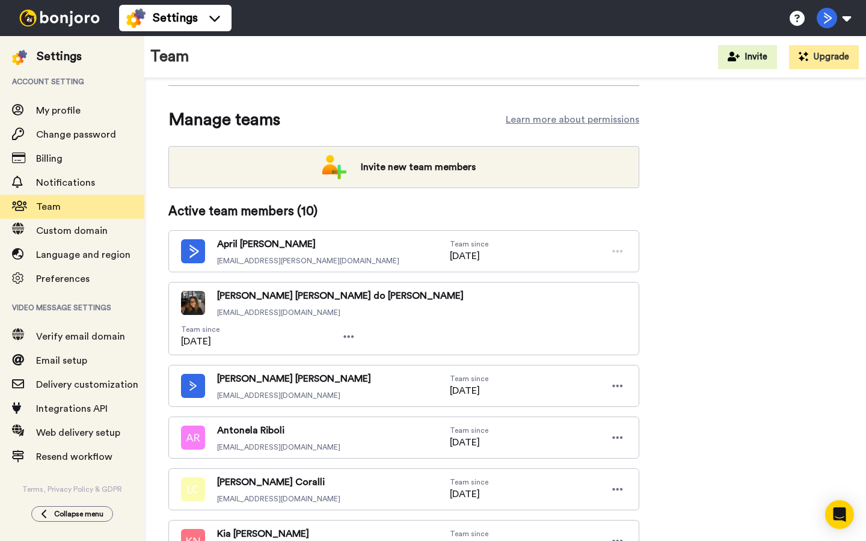
click at [619, 250] on icon at bounding box center [617, 251] width 11 height 12
click at [619, 256] on icon at bounding box center [617, 251] width 11 height 12
click at [354, 331] on icon at bounding box center [348, 337] width 11 height 12
click at [668, 289] on div "Update team details Team name ActiveCampaign Industry SaaS / Startups Reply by …" at bounding box center [505, 398] width 674 height 817
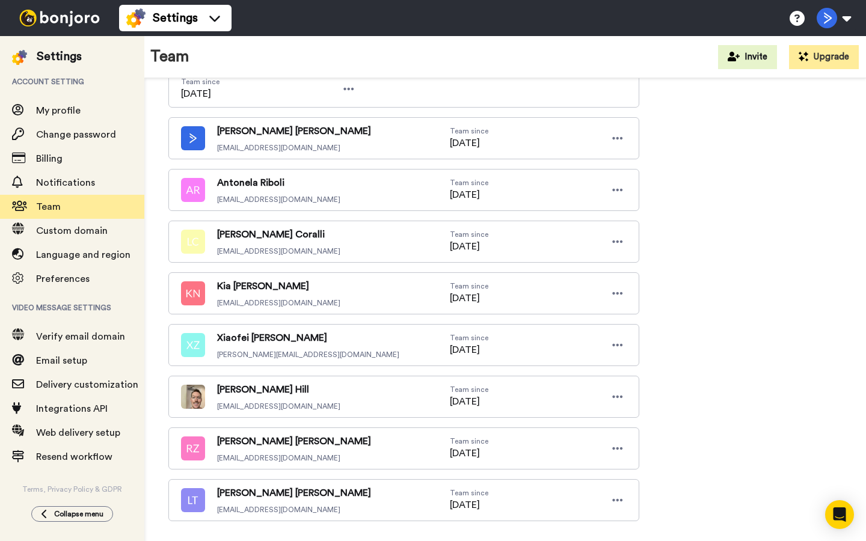
scroll to position [364, 0]
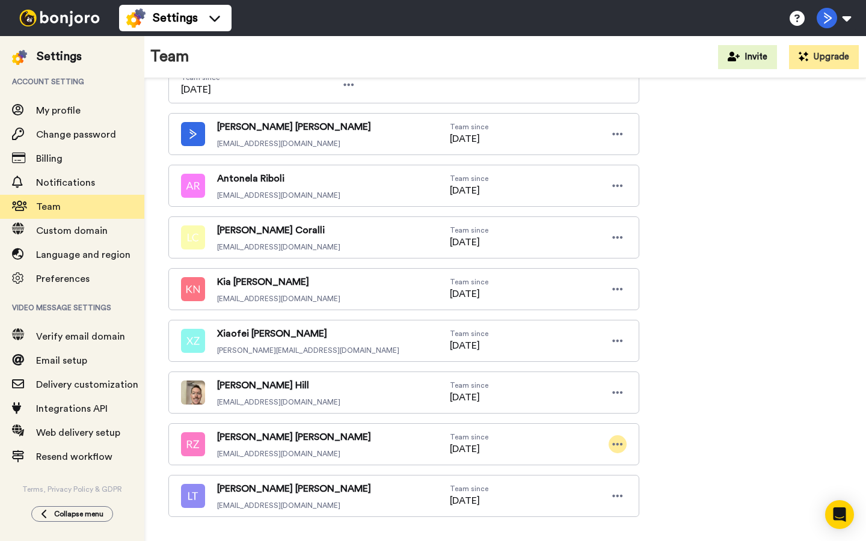
click at [618, 438] on icon at bounding box center [617, 444] width 11 height 12
click at [579, 432] on li "Edit user" at bounding box center [565, 434] width 121 height 19
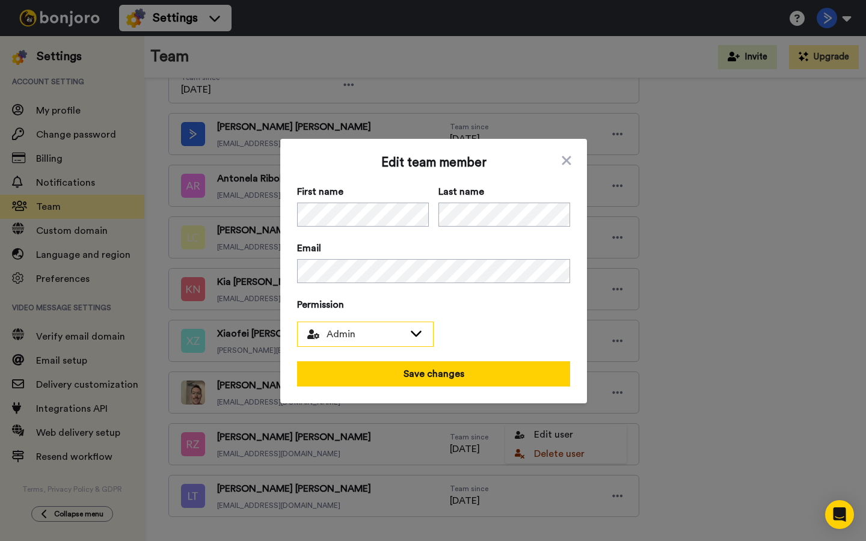
click at [420, 332] on icon at bounding box center [416, 334] width 11 height 6
click at [451, 306] on span "Permission" at bounding box center [433, 305] width 273 height 14
click at [568, 158] on icon at bounding box center [566, 160] width 9 height 9
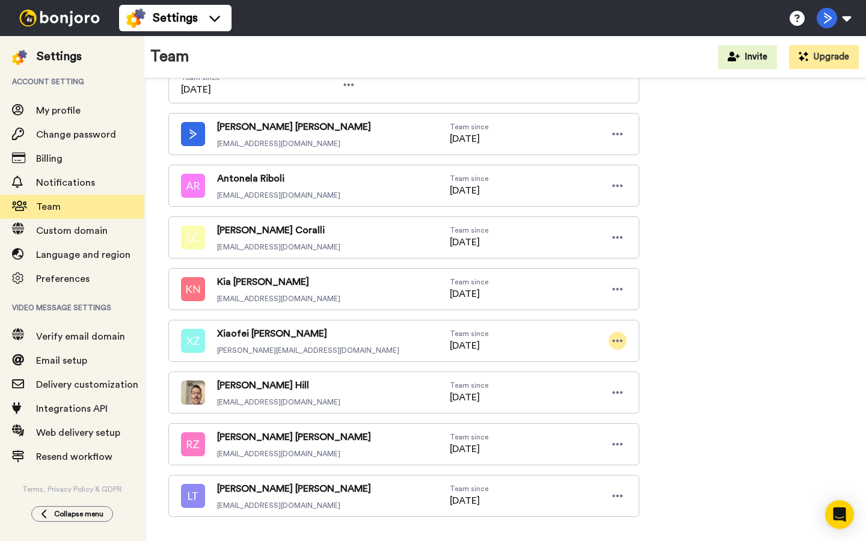
click at [625, 332] on div at bounding box center [618, 341] width 18 height 18
click at [568, 333] on li "Edit user" at bounding box center [565, 331] width 121 height 19
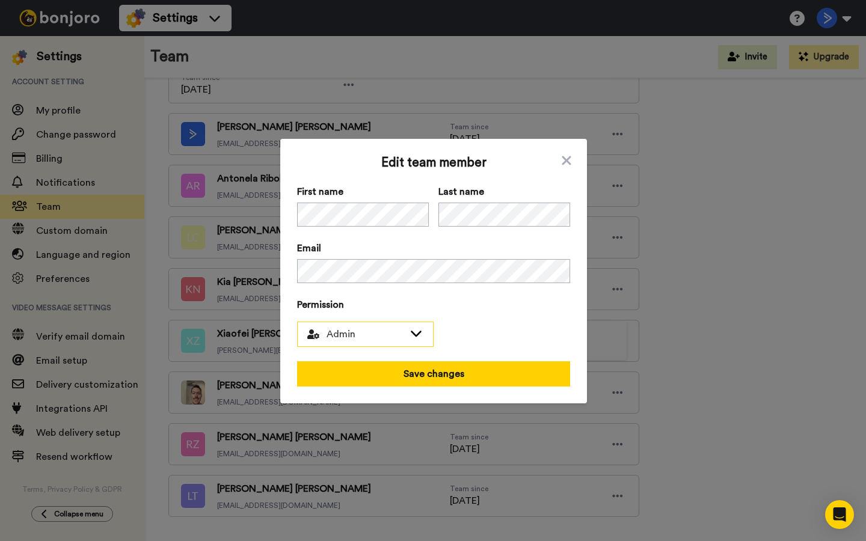
click at [426, 337] on div "Admin" at bounding box center [365, 334] width 135 height 24
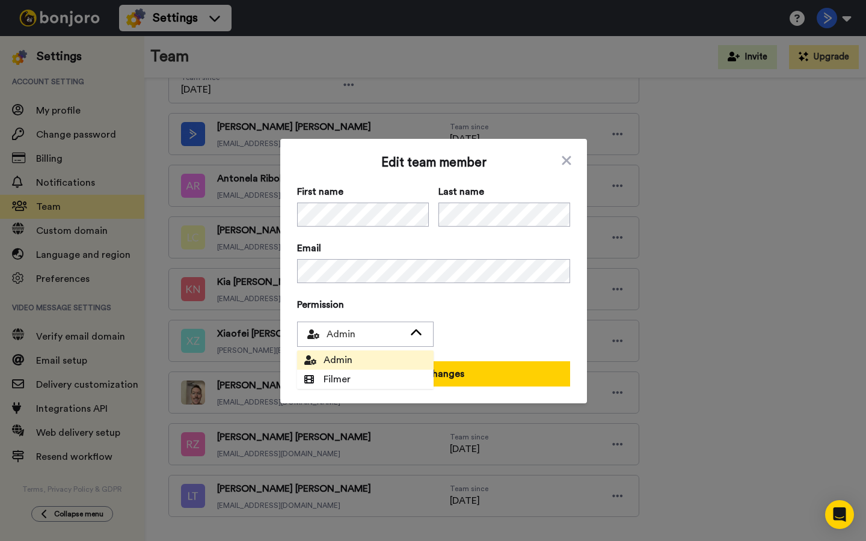
click at [458, 318] on div "Permission Admin Admin Filmer" at bounding box center [433, 322] width 273 height 49
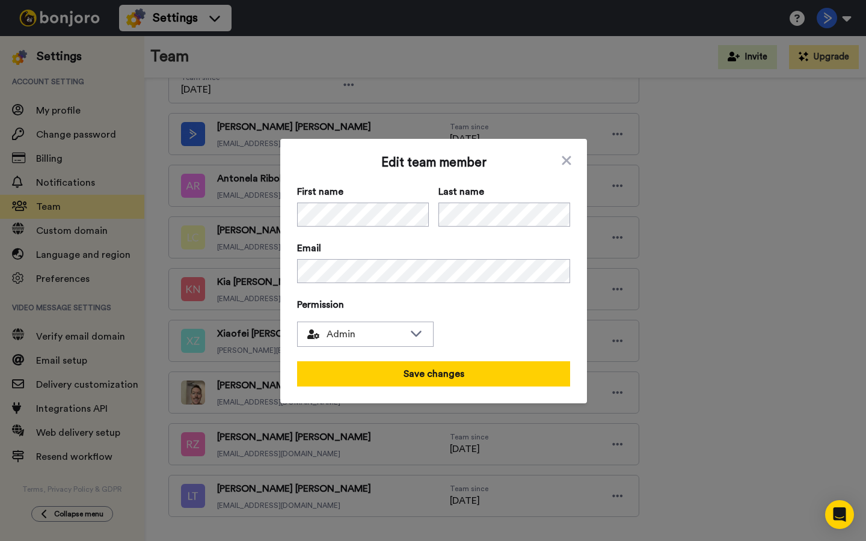
click at [572, 174] on div "Edit team member First name Last name Email Permission Admin Admin Filmer Save …" at bounding box center [433, 271] width 307 height 265
click at [569, 170] on span "Edit team member" at bounding box center [433, 163] width 273 height 14
click at [569, 162] on icon at bounding box center [566, 160] width 9 height 9
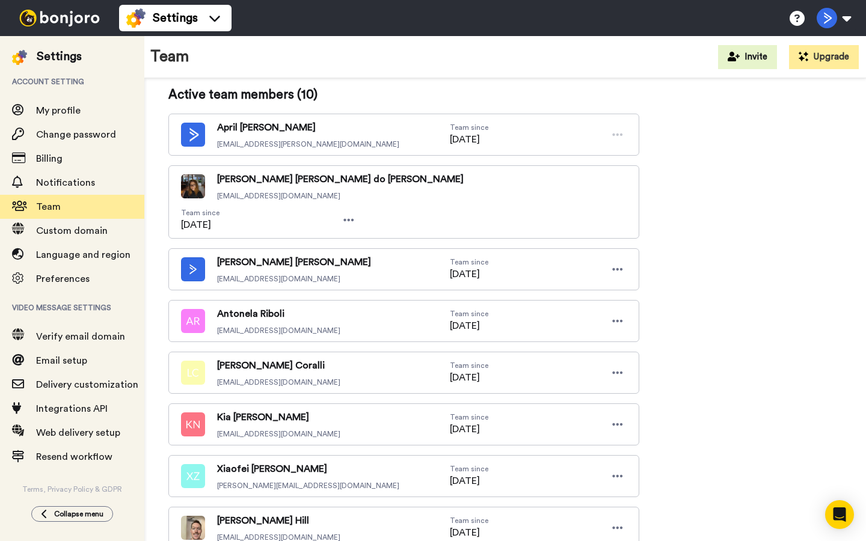
scroll to position [219, 0]
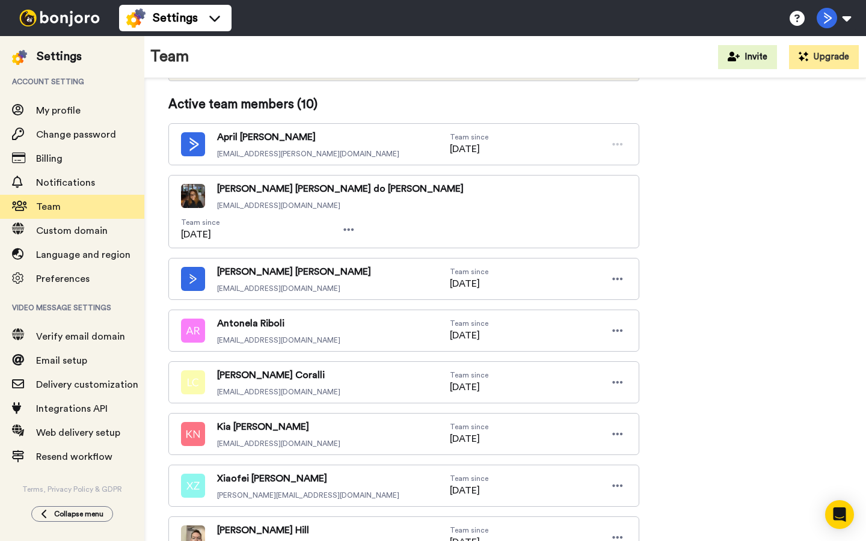
click at [626, 143] on div at bounding box center [618, 144] width 18 height 18
click at [613, 146] on icon at bounding box center [618, 144] width 10 height 2
click at [354, 229] on icon at bounding box center [349, 230] width 10 height 2
click at [576, 219] on li "Edit user" at bounding box center [565, 217] width 121 height 19
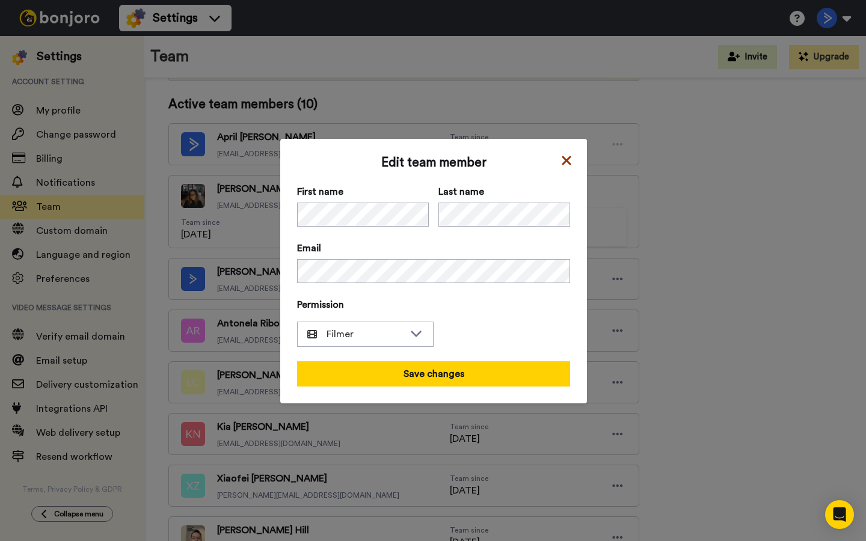
click at [568, 156] on icon at bounding box center [566, 160] width 12 height 14
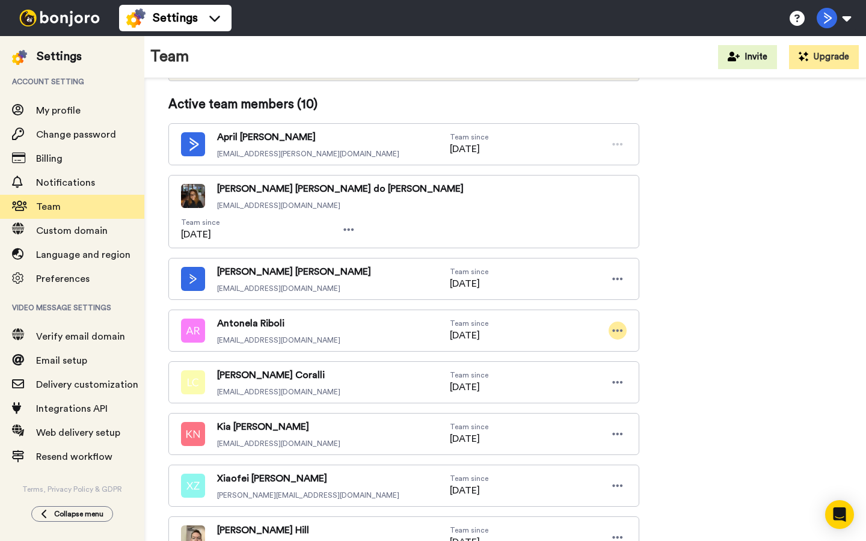
click at [613, 325] on icon at bounding box center [617, 331] width 11 height 12
click at [551, 321] on li "Edit user" at bounding box center [565, 321] width 121 height 19
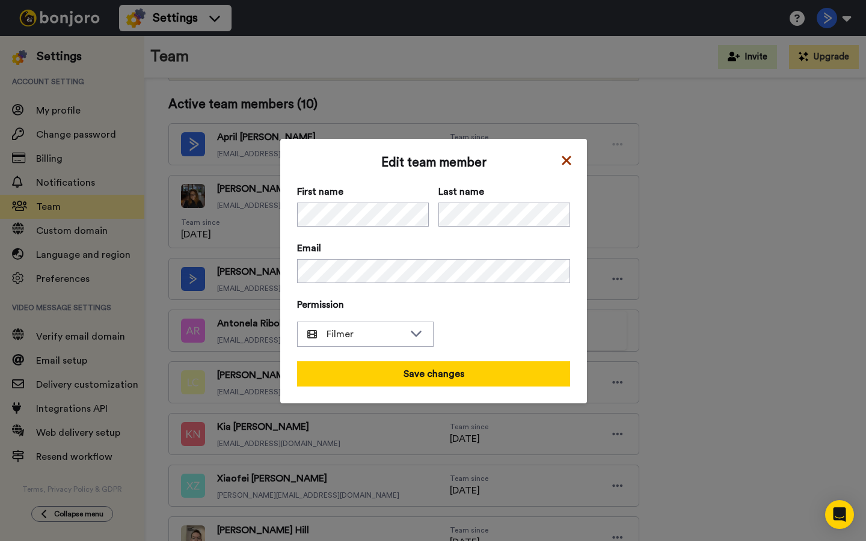
click at [562, 165] on icon at bounding box center [566, 160] width 12 height 14
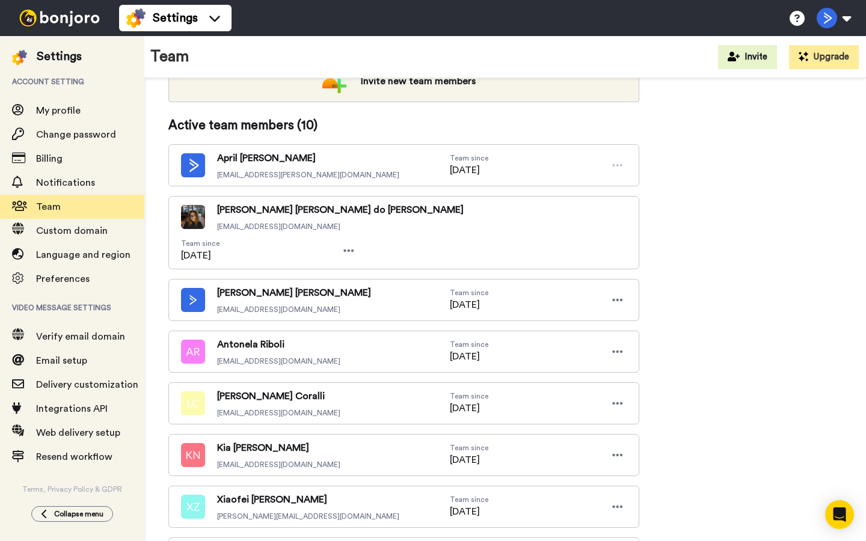
scroll to position [200, 0]
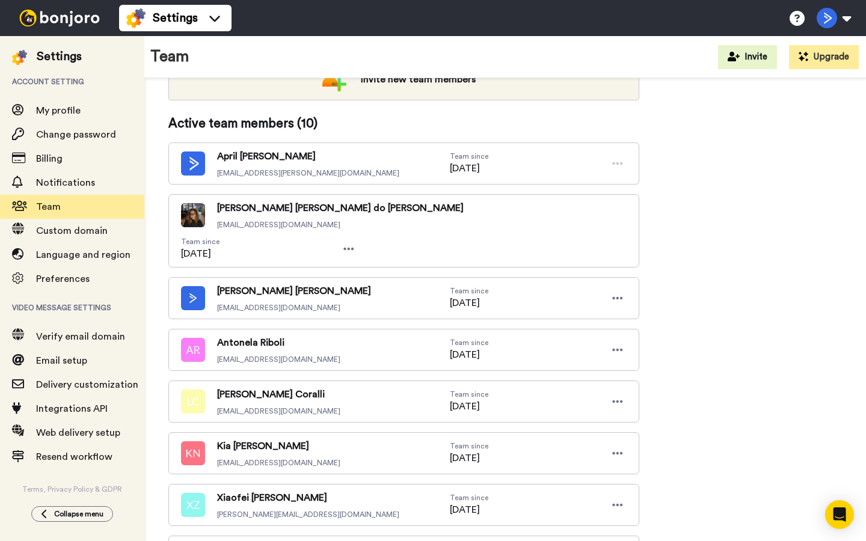
click at [540, 168] on div "Team since 02/10/2025" at bounding box center [538, 164] width 177 height 24
click at [87, 110] on span "My profile" at bounding box center [90, 110] width 108 height 14
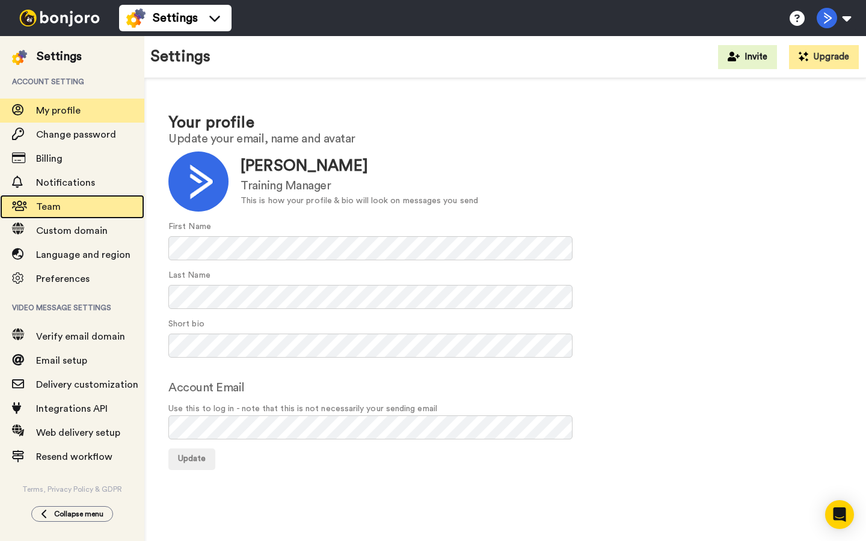
click at [71, 211] on span "Team" at bounding box center [90, 207] width 108 height 14
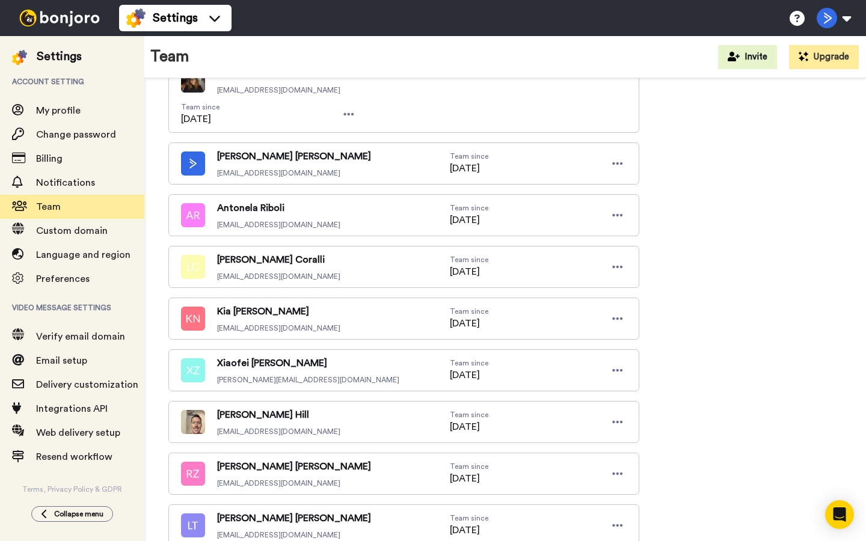
scroll to position [364, 0]
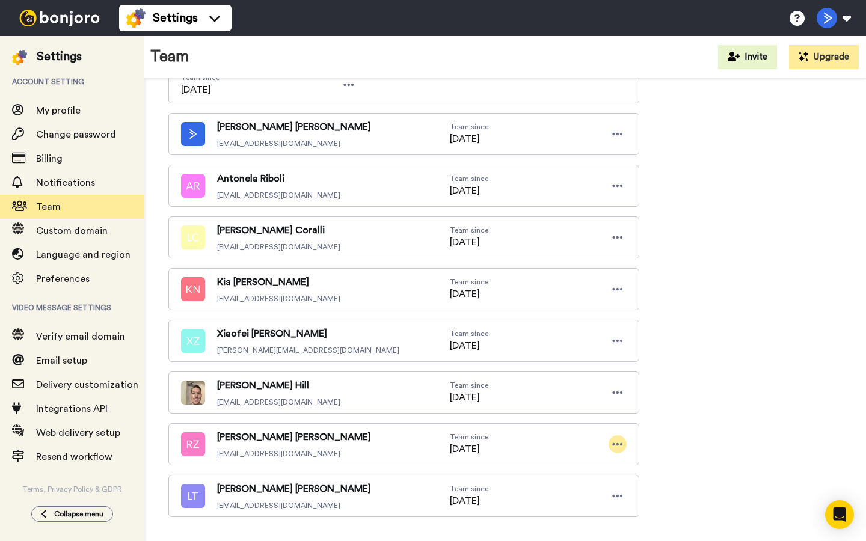
click at [614, 438] on icon at bounding box center [617, 444] width 11 height 12
click at [530, 438] on li "Edit user" at bounding box center [565, 434] width 121 height 19
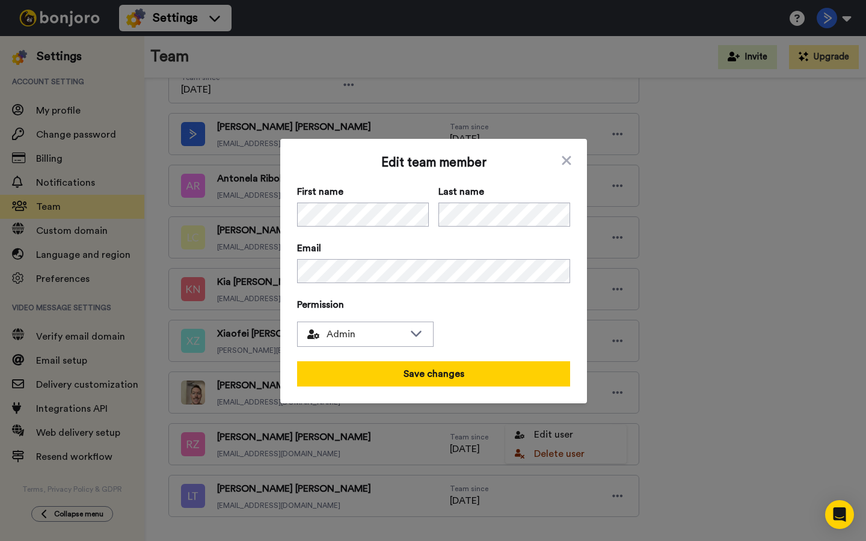
click at [462, 295] on div "Edit team member First name Last name Email Permission Admin Save changes" at bounding box center [433, 271] width 273 height 231
click at [566, 155] on icon at bounding box center [566, 160] width 12 height 14
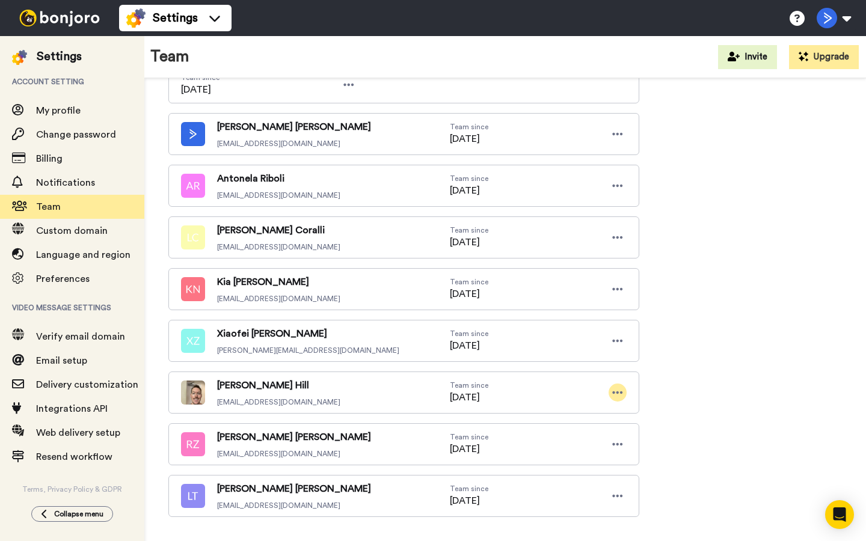
click at [621, 387] on icon at bounding box center [617, 393] width 11 height 12
click at [621, 283] on icon at bounding box center [617, 289] width 11 height 12
click at [565, 296] on li "Delete user" at bounding box center [565, 298] width 121 height 19
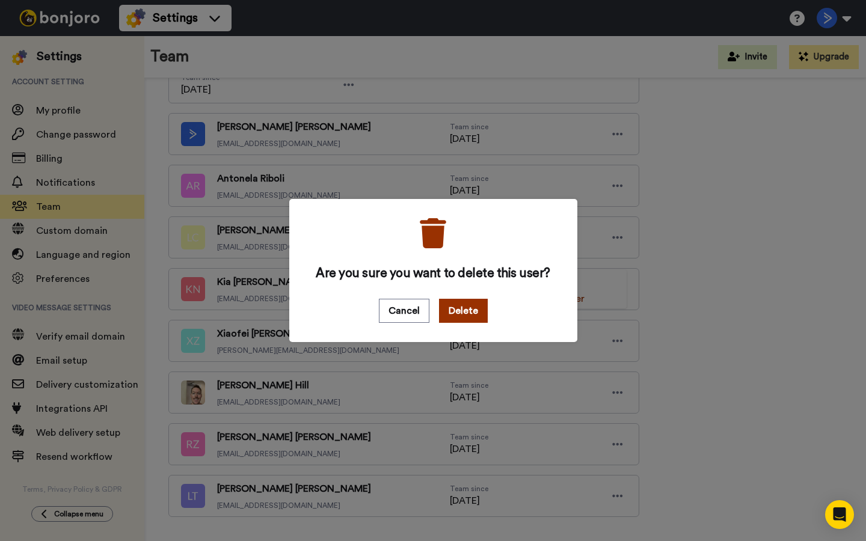
click at [473, 302] on button "Delete" at bounding box center [463, 311] width 49 height 24
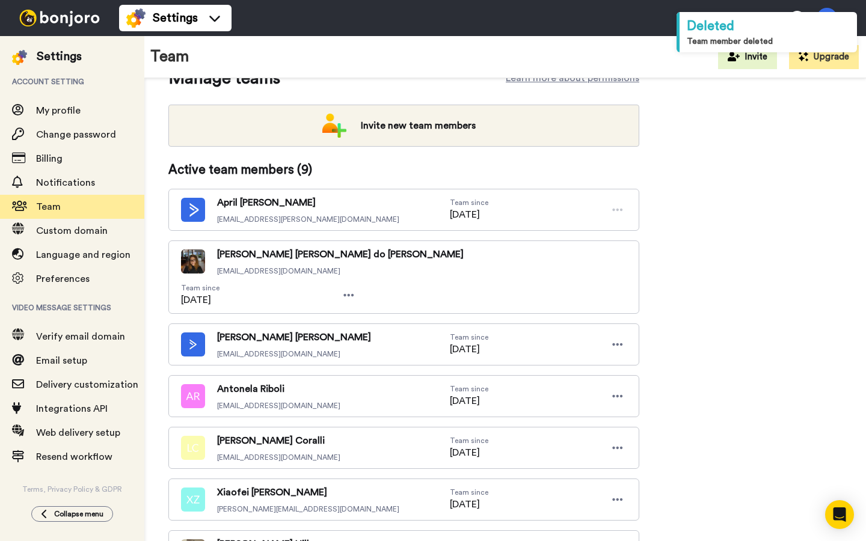
scroll to position [0, 0]
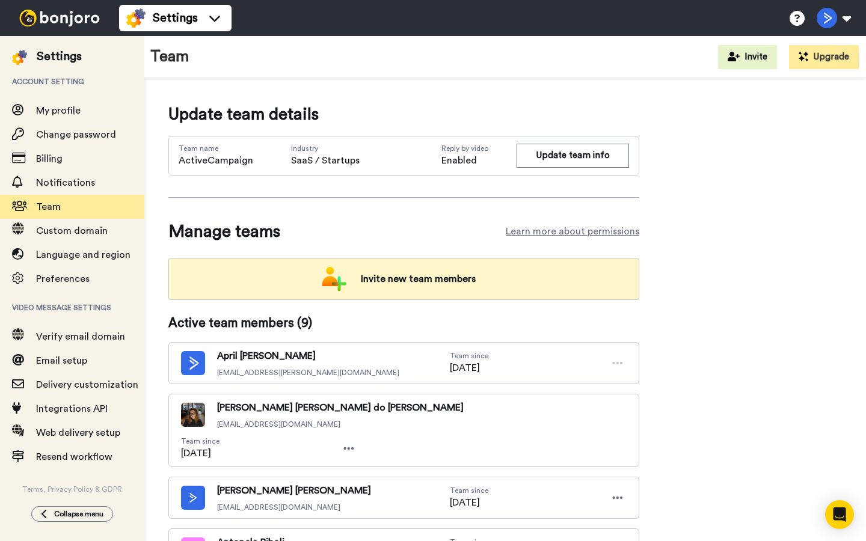
click at [311, 285] on div "Invite new team members" at bounding box center [403, 279] width 471 height 42
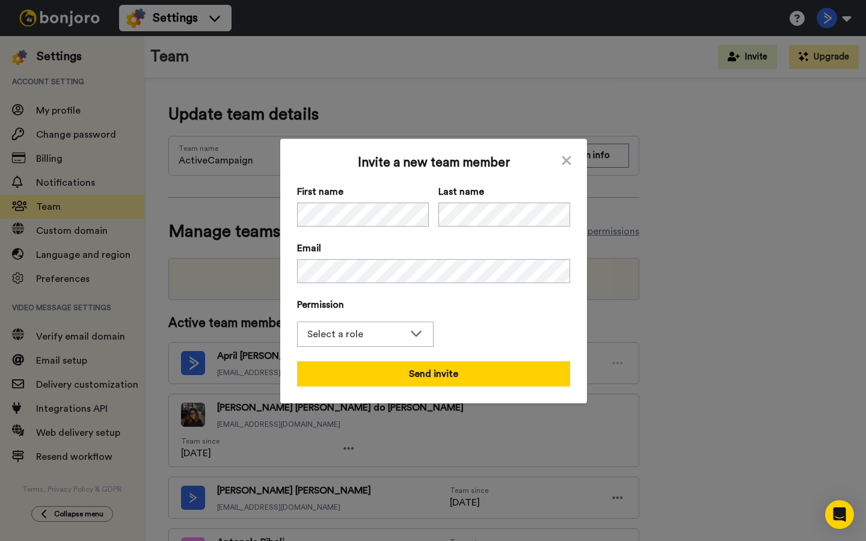
click at [476, 317] on div "Permission Select a role Admin Filmer" at bounding box center [433, 322] width 273 height 49
click at [399, 331] on div "Select a role" at bounding box center [355, 334] width 97 height 14
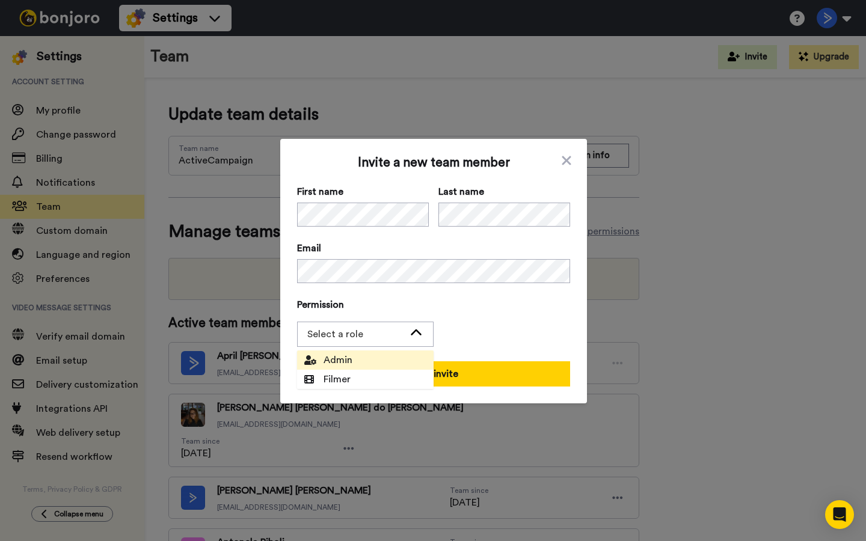
drag, startPoint x: 351, startPoint y: 375, endPoint x: 360, endPoint y: 360, distance: 18.4
click at [360, 360] on ul "Admin Filmer" at bounding box center [365, 370] width 137 height 38
click at [360, 360] on li "Admin" at bounding box center [365, 360] width 137 height 19
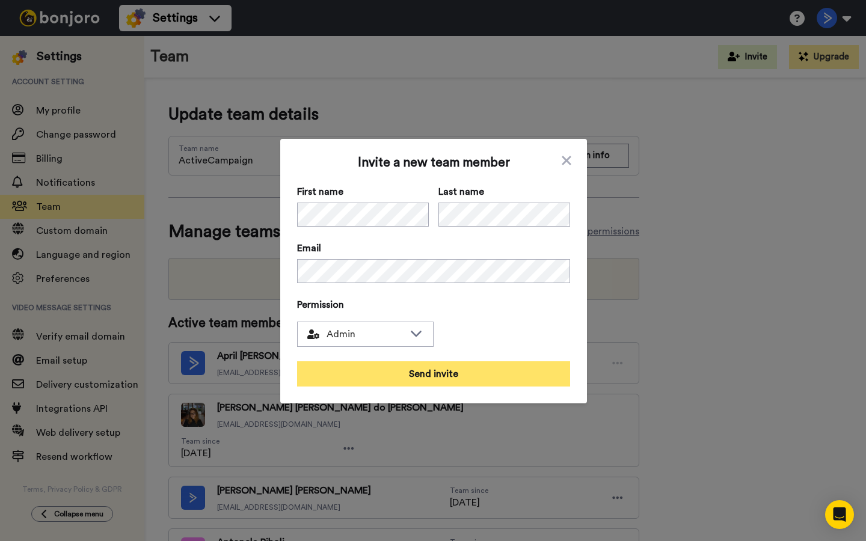
click at [373, 374] on button "Send invite" at bounding box center [433, 373] width 273 height 25
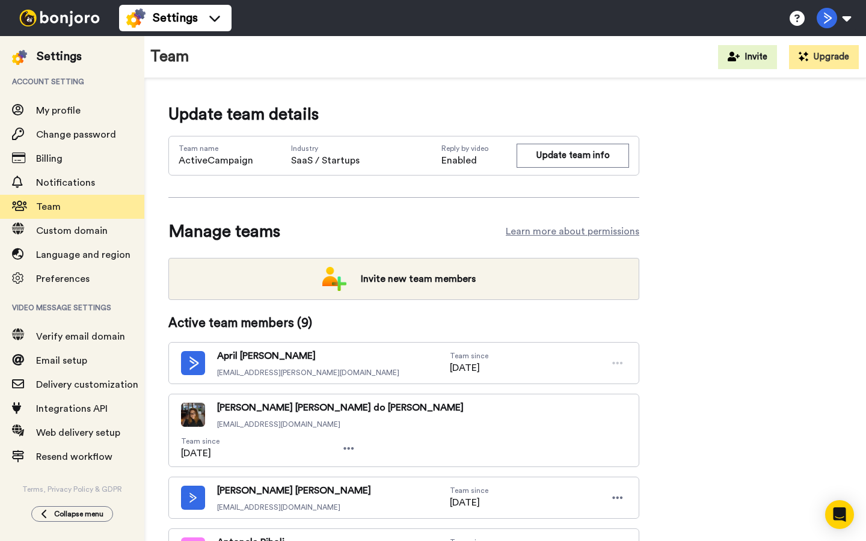
click at [47, 28] on div at bounding box center [59, 18] width 119 height 36
click at [61, 25] on img at bounding box center [59, 18] width 90 height 17
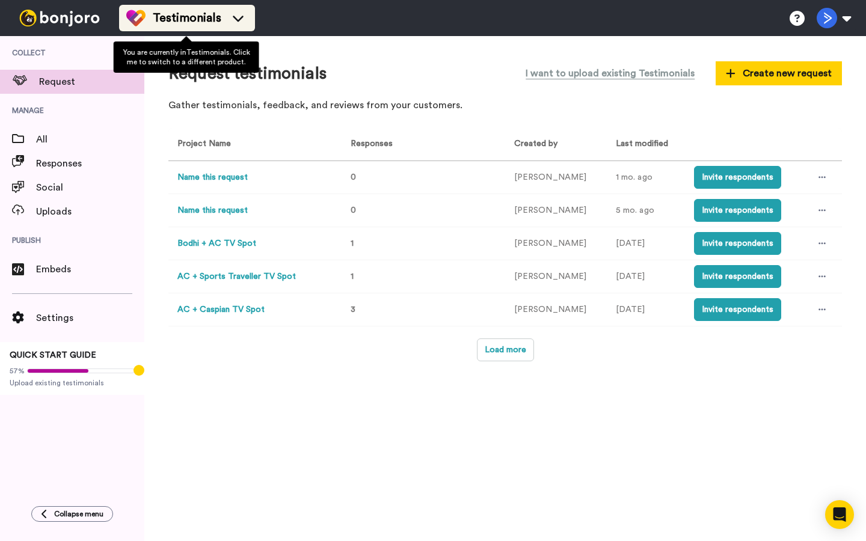
click at [206, 23] on span "Testimonials" at bounding box center [187, 18] width 69 height 17
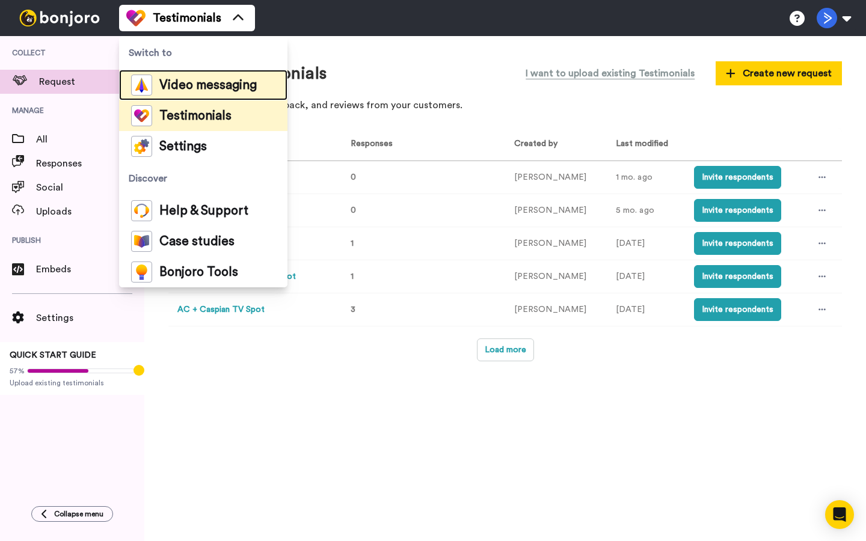
click at [196, 79] on span "Video messaging" at bounding box center [207, 85] width 97 height 12
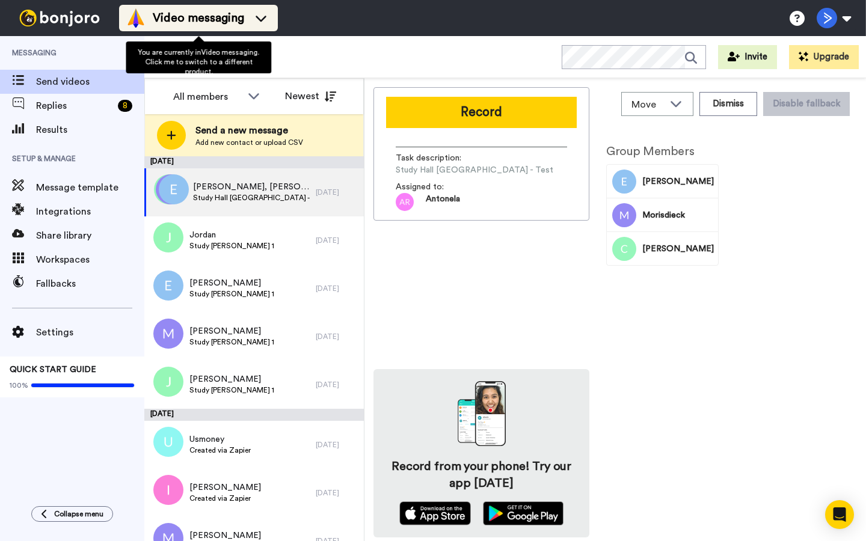
click at [209, 24] on span "Video messaging" at bounding box center [198, 18] width 91 height 17
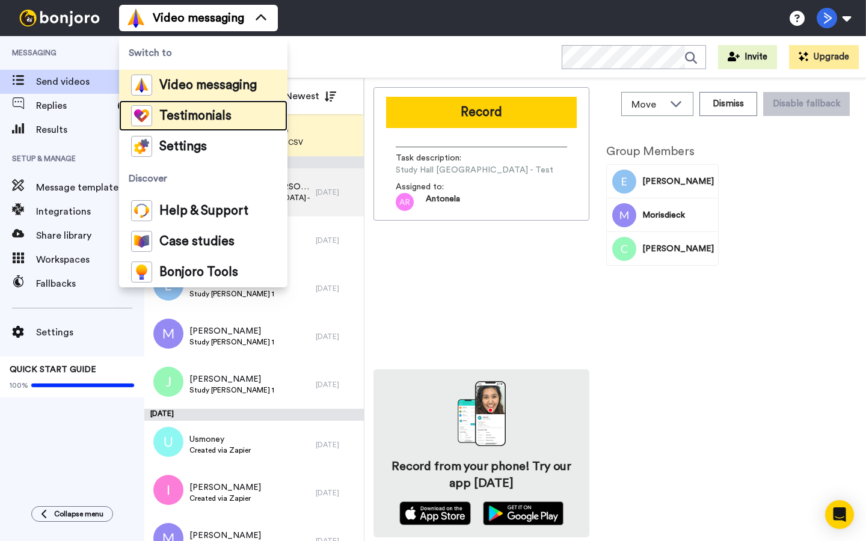
click at [200, 112] on span "Testimonials" at bounding box center [195, 116] width 72 height 12
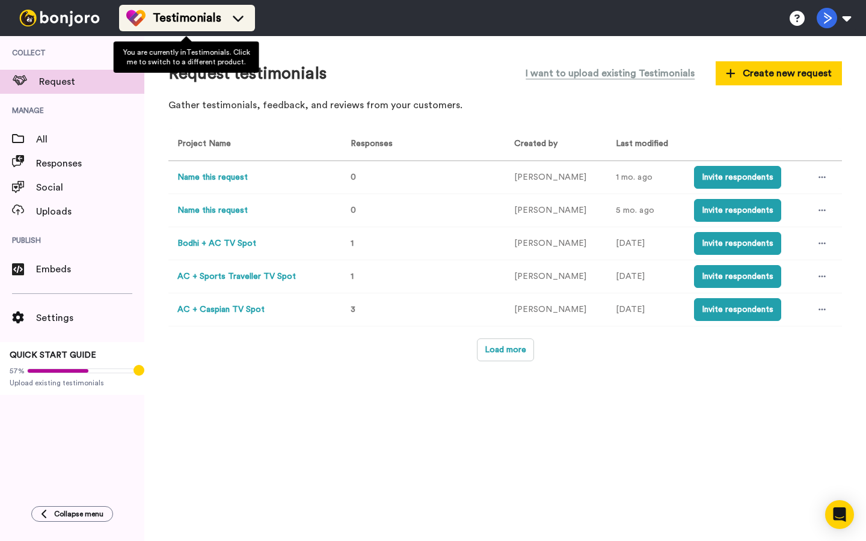
click at [206, 17] on span "Testimonials" at bounding box center [187, 18] width 69 height 17
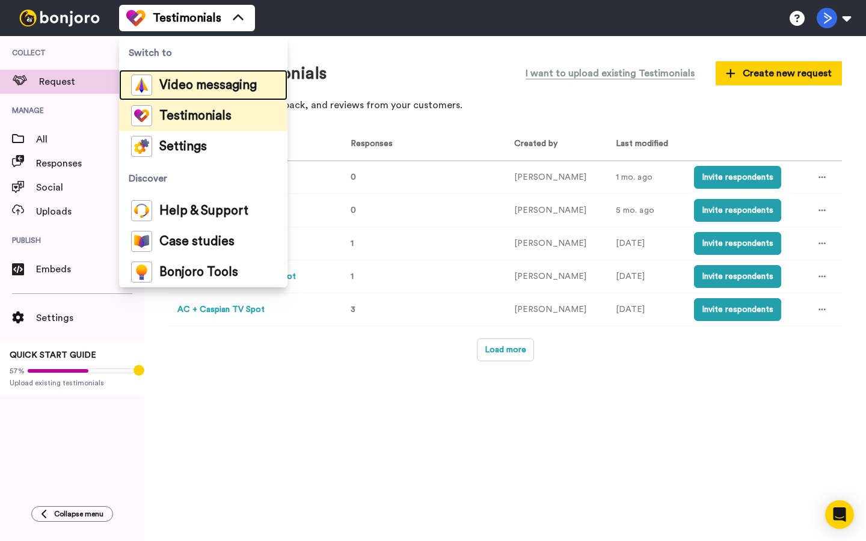
click at [195, 85] on span "Video messaging" at bounding box center [207, 85] width 97 height 12
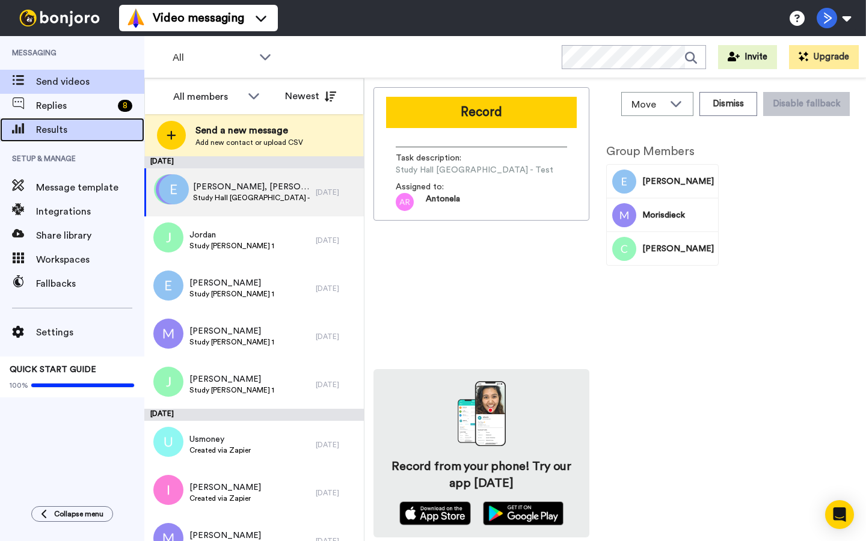
click at [91, 130] on span "Results" at bounding box center [90, 130] width 108 height 14
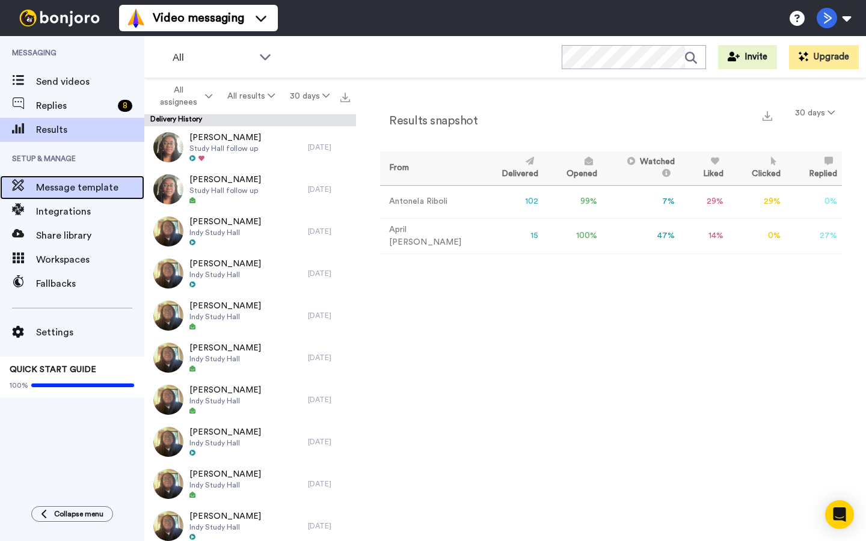
click at [87, 191] on span "Message template" at bounding box center [90, 187] width 108 height 14
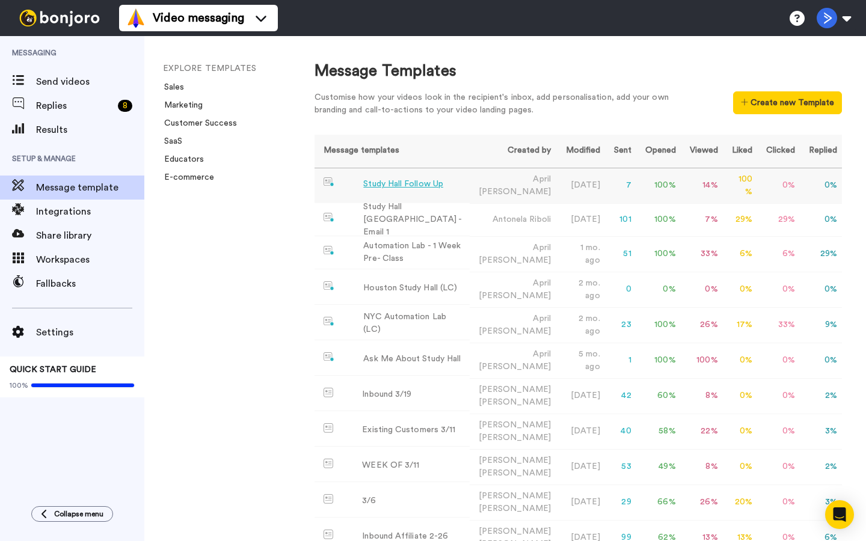
click at [382, 185] on div "Study Hall Follow Up" at bounding box center [403, 184] width 80 height 13
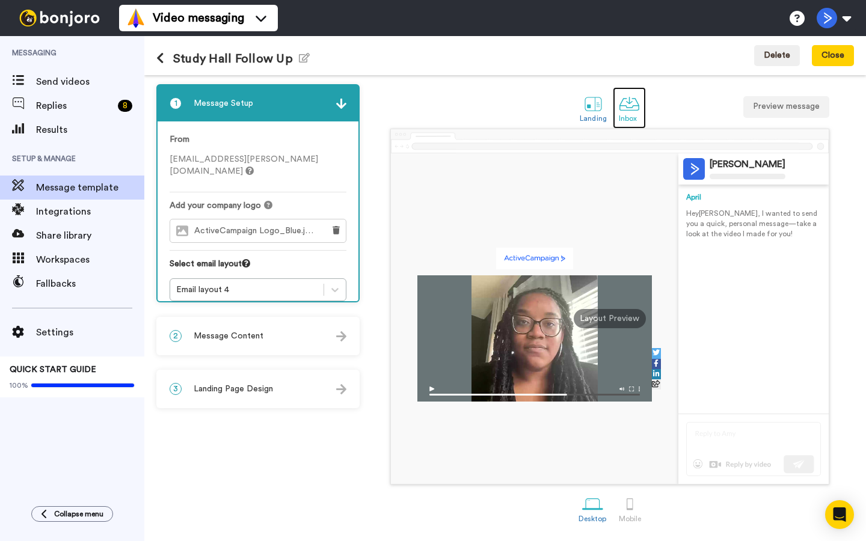
click at [619, 109] on div at bounding box center [629, 103] width 21 height 21
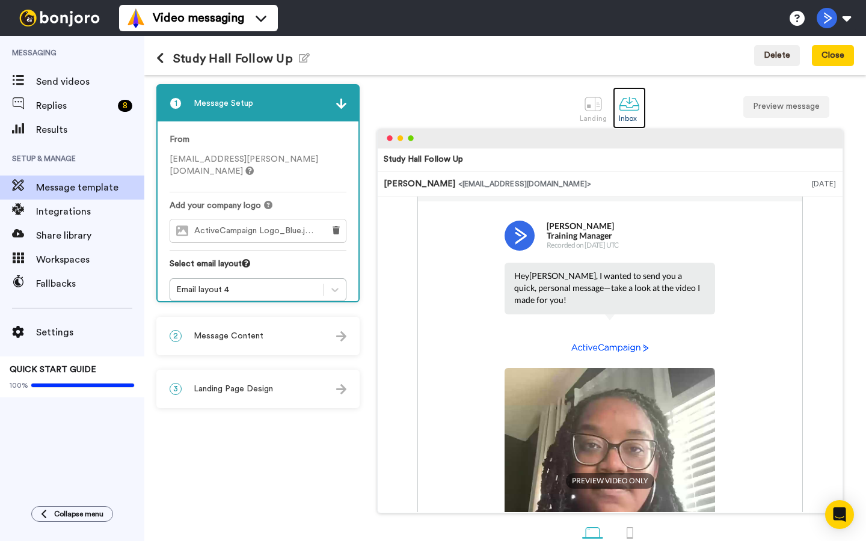
scroll to position [11, 0]
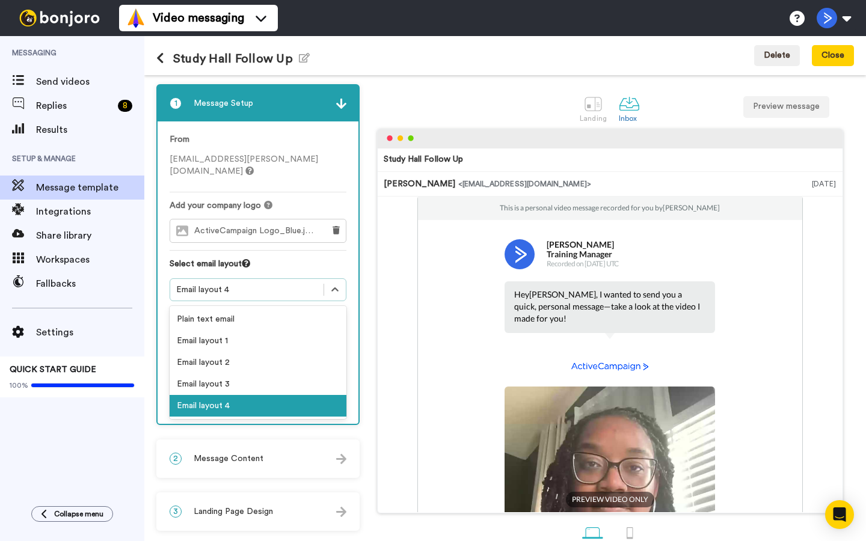
click at [292, 283] on div "Email layout 4" at bounding box center [246, 290] width 153 height 14
click at [268, 330] on div "Email layout 1" at bounding box center [258, 341] width 177 height 22
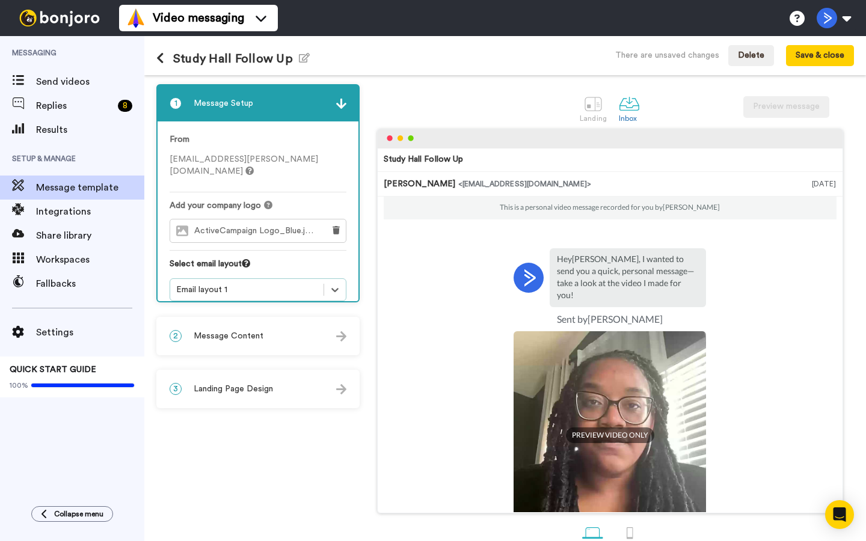
click at [284, 284] on div "Email layout 1" at bounding box center [246, 290] width 141 height 12
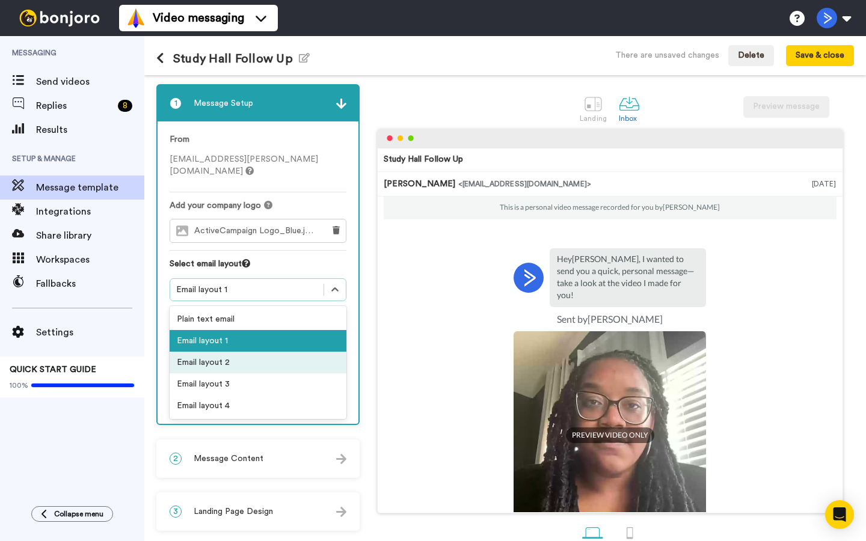
click at [256, 357] on div "Email layout 2" at bounding box center [258, 363] width 177 height 22
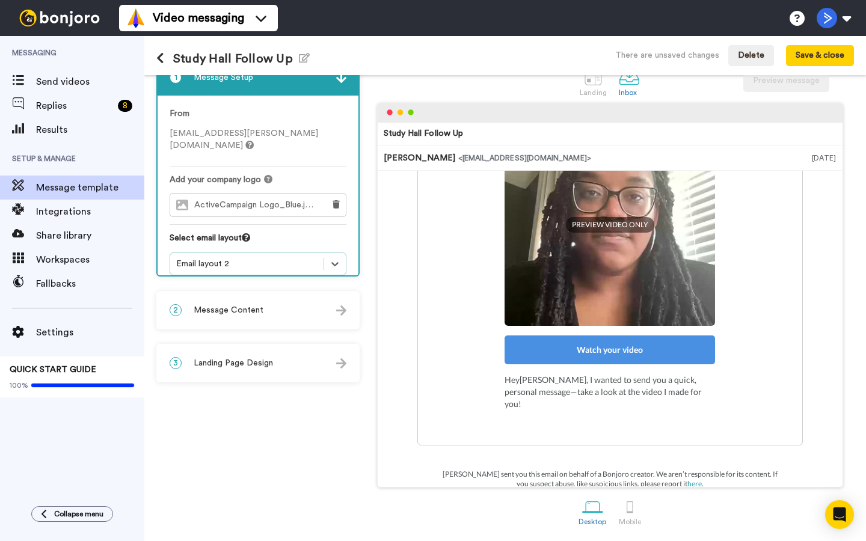
scroll to position [0, 0]
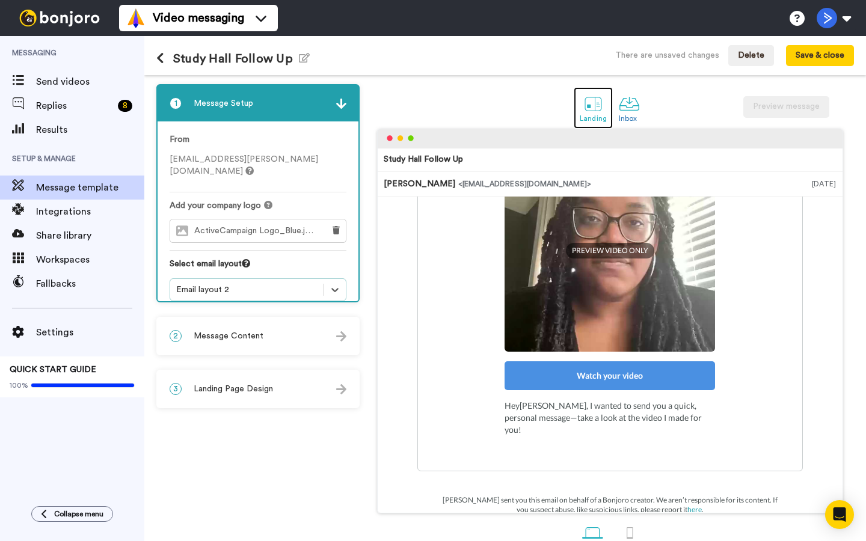
click at [593, 107] on div at bounding box center [593, 103] width 21 height 21
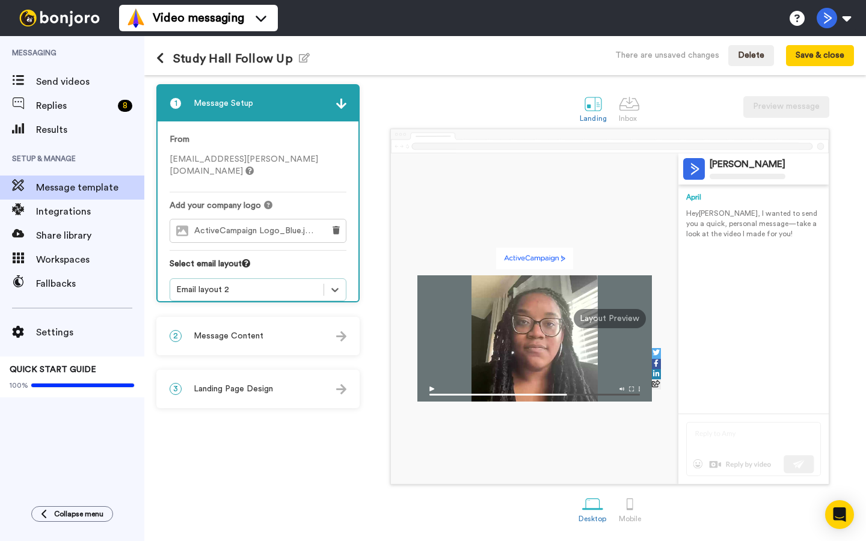
click at [257, 404] on div "3 Landing Page Design" at bounding box center [258, 389] width 201 height 36
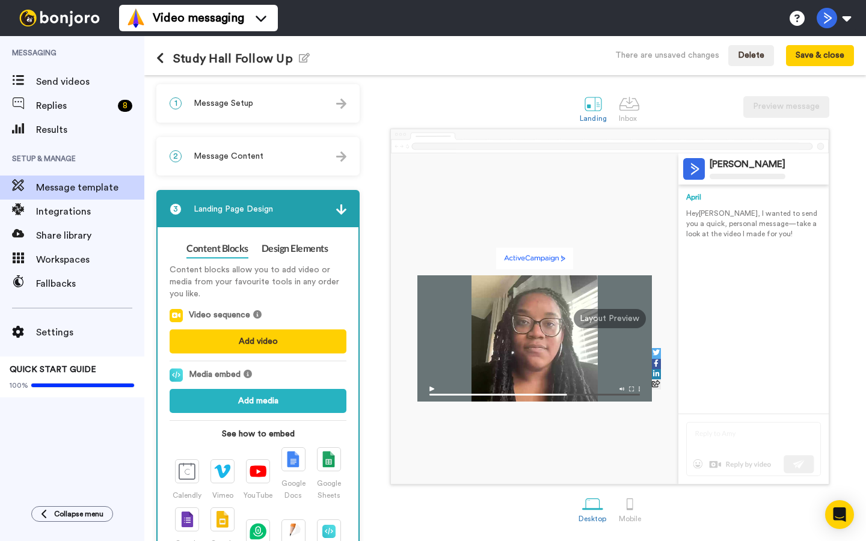
click at [160, 56] on icon at bounding box center [160, 58] width 8 height 12
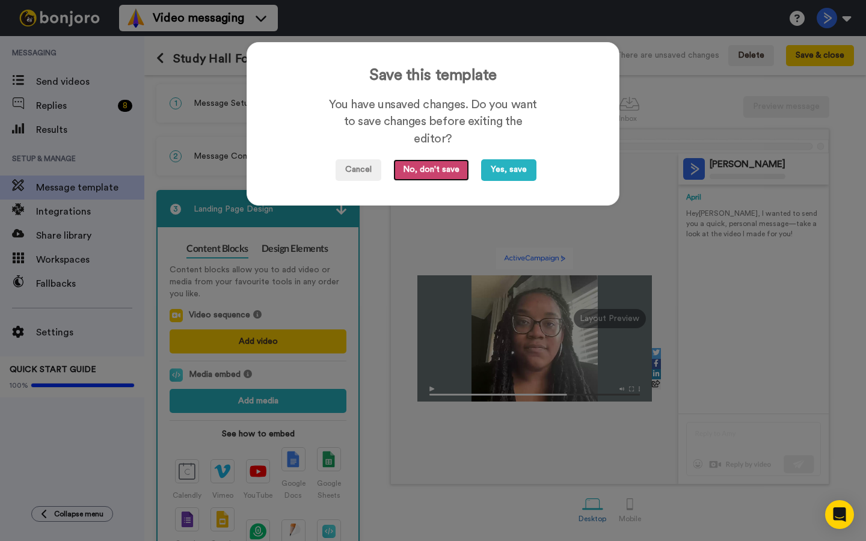
click at [442, 173] on button "No, don't save" at bounding box center [431, 170] width 76 height 22
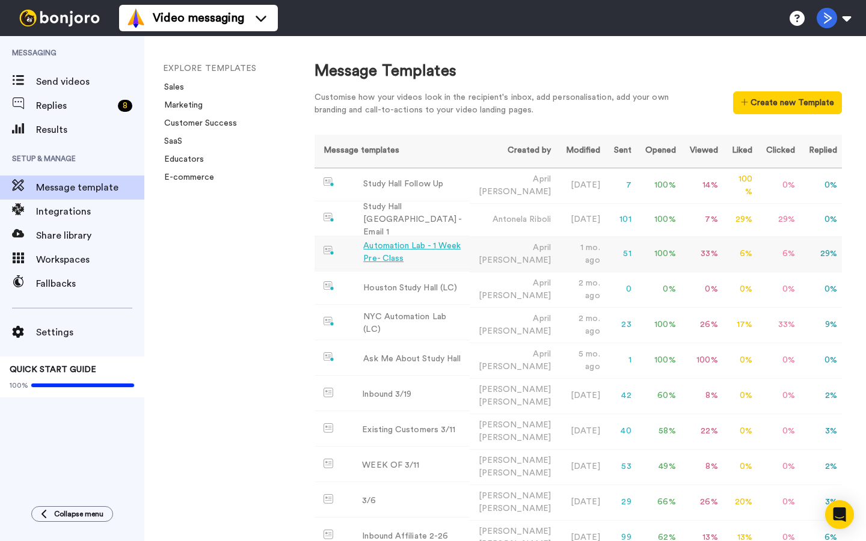
click at [413, 252] on div "Automation Lab - 1 Week Pre- Class" at bounding box center [413, 252] width 101 height 25
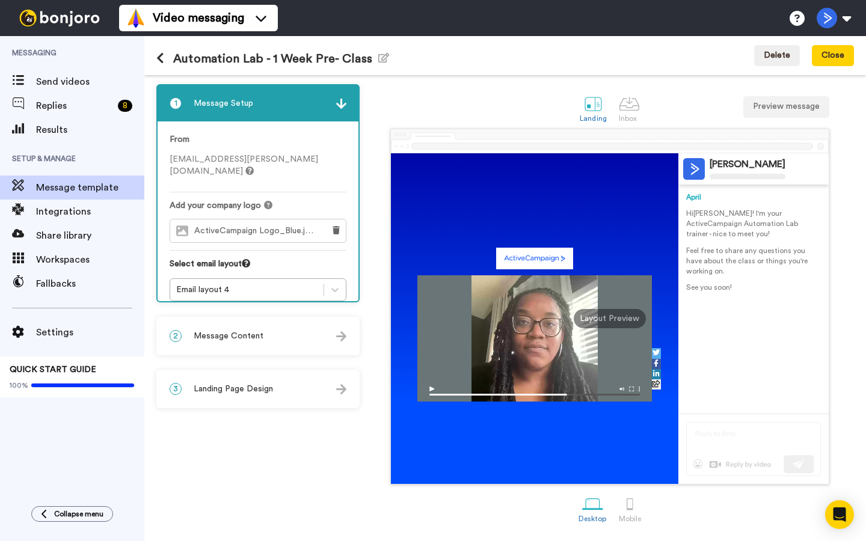
click at [241, 399] on div "3 Landing Page Design" at bounding box center [258, 389] width 201 height 36
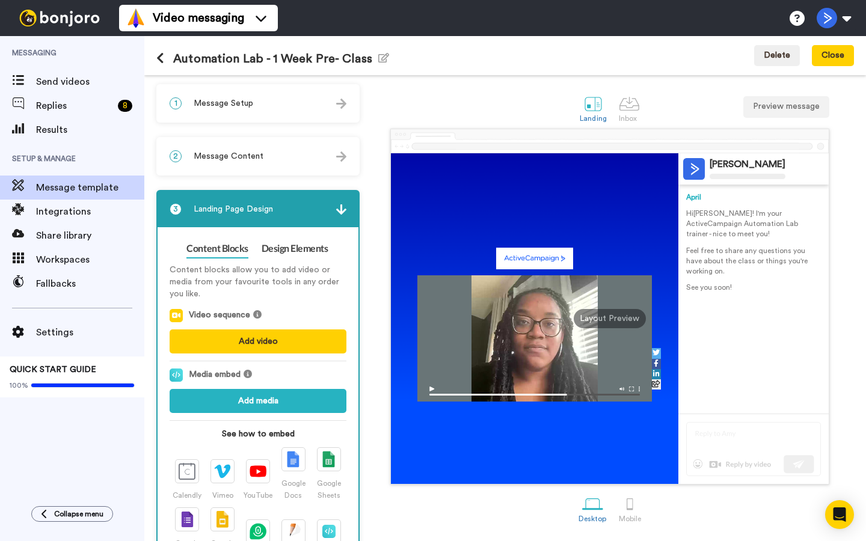
click at [247, 391] on div "Content blocks allow you to add video or media from your favourite tools in any…" at bounding box center [258, 419] width 177 height 322
click at [716, 431] on img at bounding box center [753, 449] width 135 height 54
click at [737, 434] on img at bounding box center [753, 449] width 135 height 54
click at [785, 106] on button "Preview message" at bounding box center [786, 107] width 86 height 22
click at [213, 203] on div "3 Landing Page Design" at bounding box center [258, 209] width 201 height 36
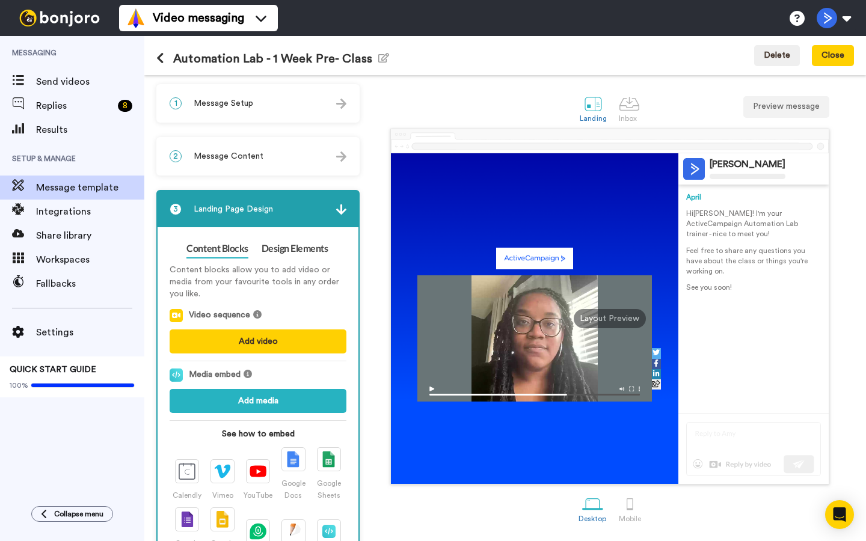
click at [162, 63] on icon at bounding box center [160, 58] width 8 height 12
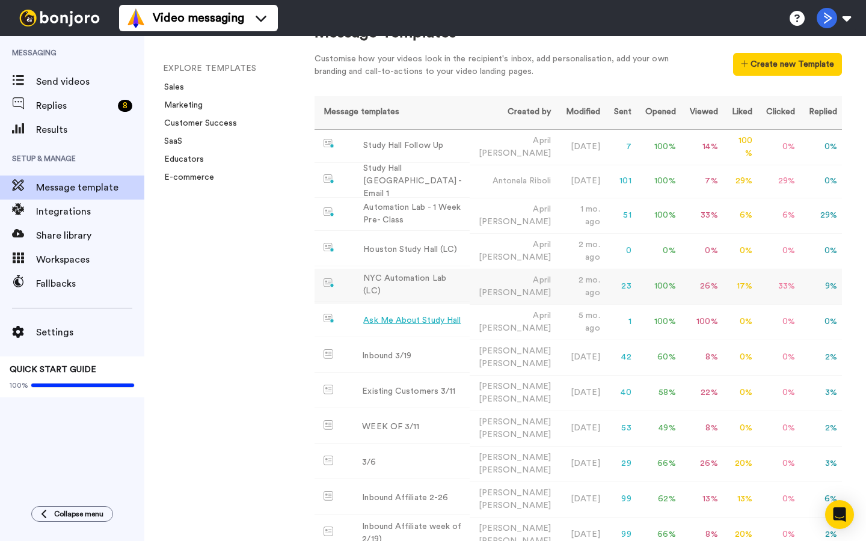
scroll to position [40, 0]
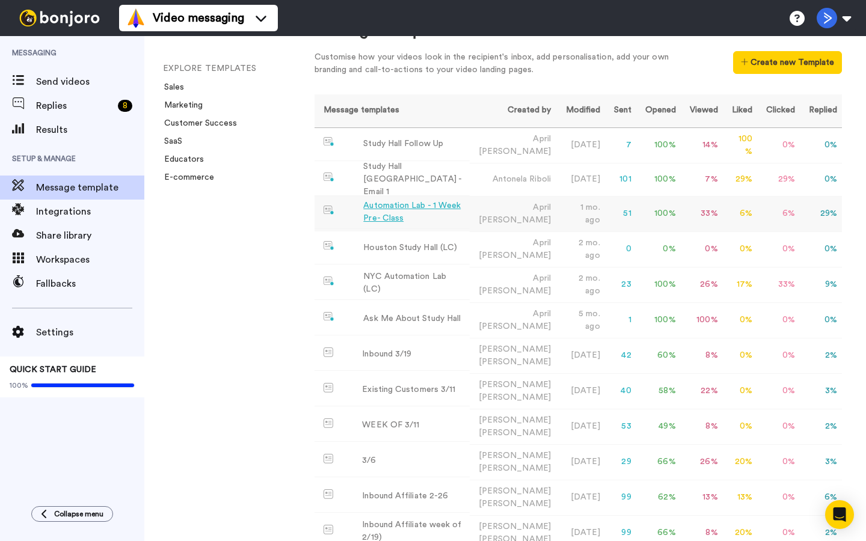
click at [431, 210] on div "Automation Lab - 1 Week Pre- Class" at bounding box center [413, 212] width 101 height 25
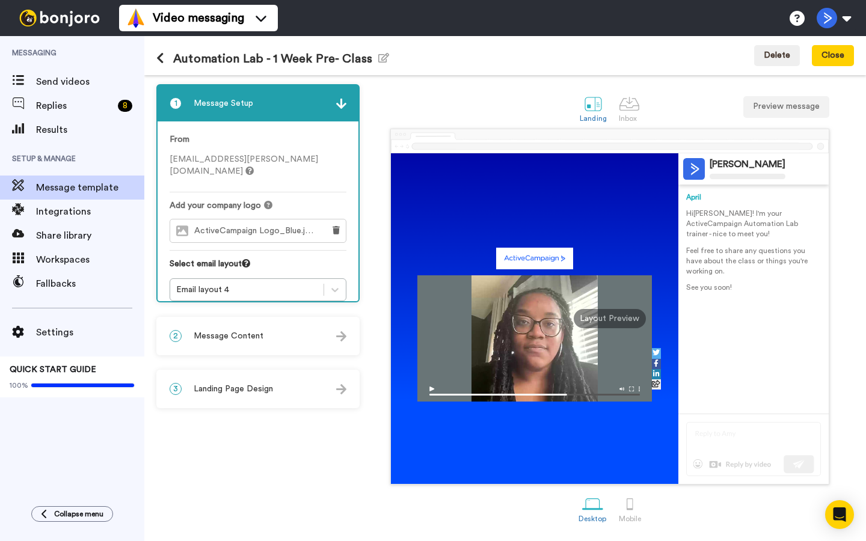
click at [241, 325] on div "2 Message Content" at bounding box center [258, 336] width 201 height 36
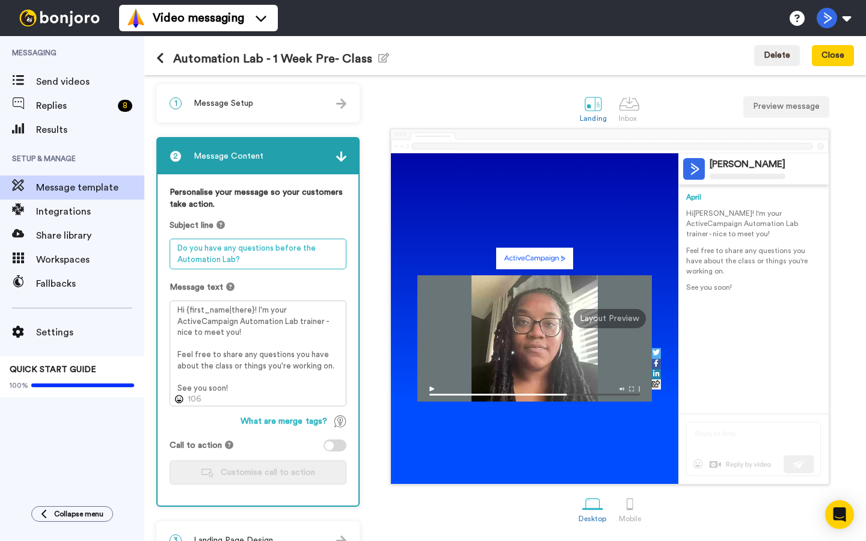
drag, startPoint x: 292, startPoint y: 259, endPoint x: 150, endPoint y: 201, distance: 153.2
click at [150, 201] on div "1 Message Setup From april.terry@activecampaign.com Add your company logo Activ…" at bounding box center [505, 308] width 722 height 466
click at [236, 267] on textarea "Do you have any questions before the Automation Lab?" at bounding box center [258, 254] width 177 height 31
drag, startPoint x: 258, startPoint y: 263, endPoint x: 176, endPoint y: 247, distance: 84.1
click at [176, 247] on textarea "Do you have any questions before the Automation Lab?" at bounding box center [258, 254] width 177 height 31
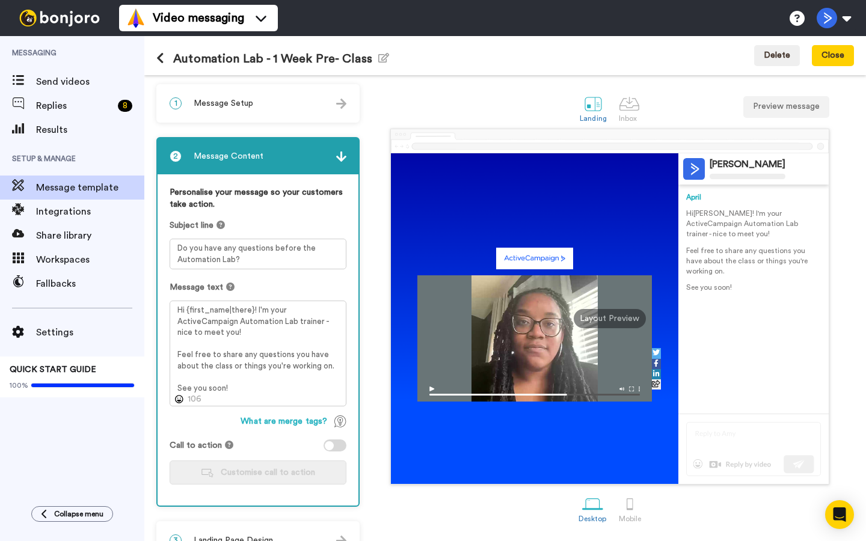
click at [161, 63] on icon at bounding box center [160, 58] width 8 height 12
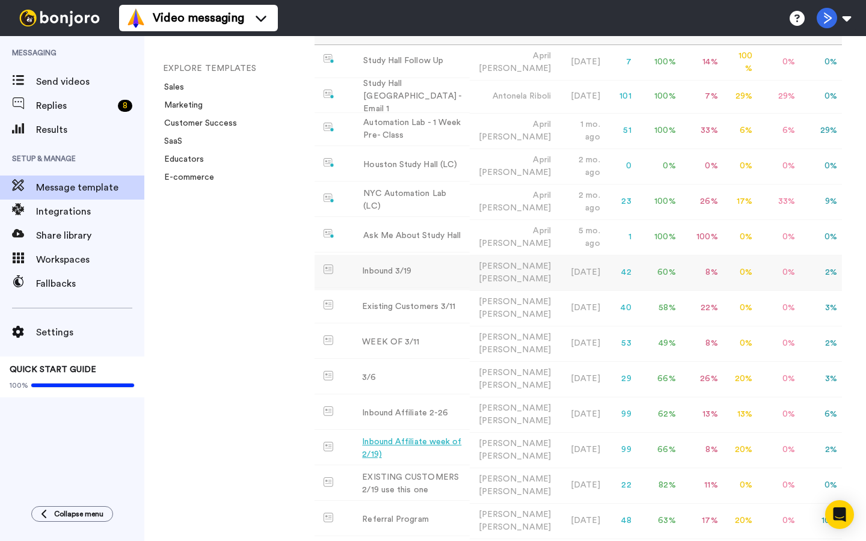
scroll to position [219, 0]
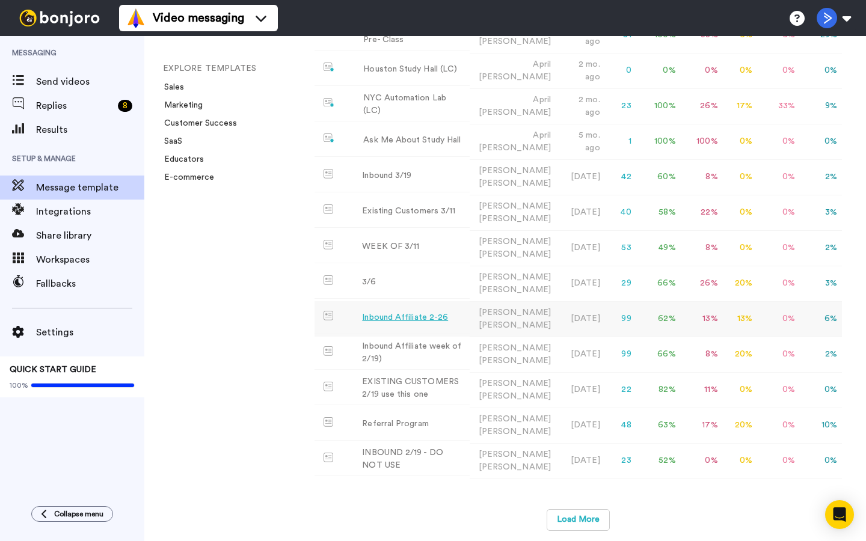
click at [405, 312] on div "Inbound Affiliate 2-26" at bounding box center [405, 318] width 86 height 13
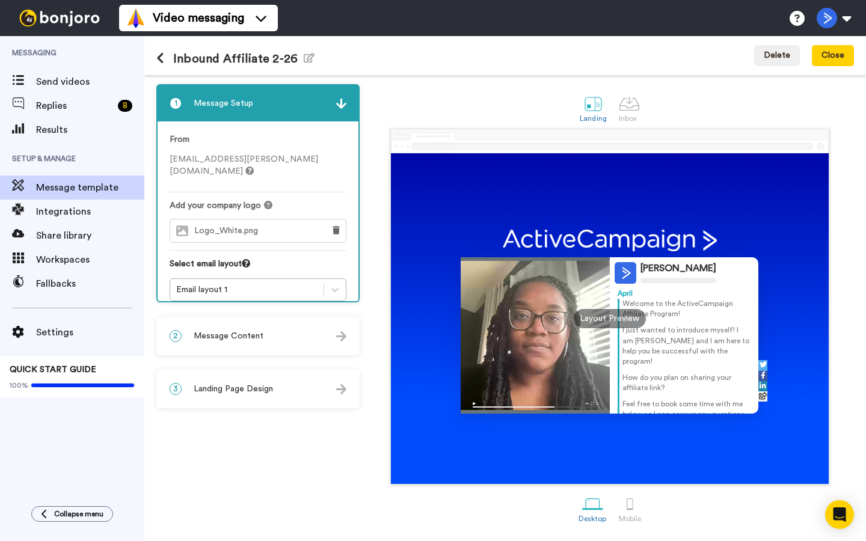
click at [162, 63] on icon at bounding box center [160, 58] width 8 height 12
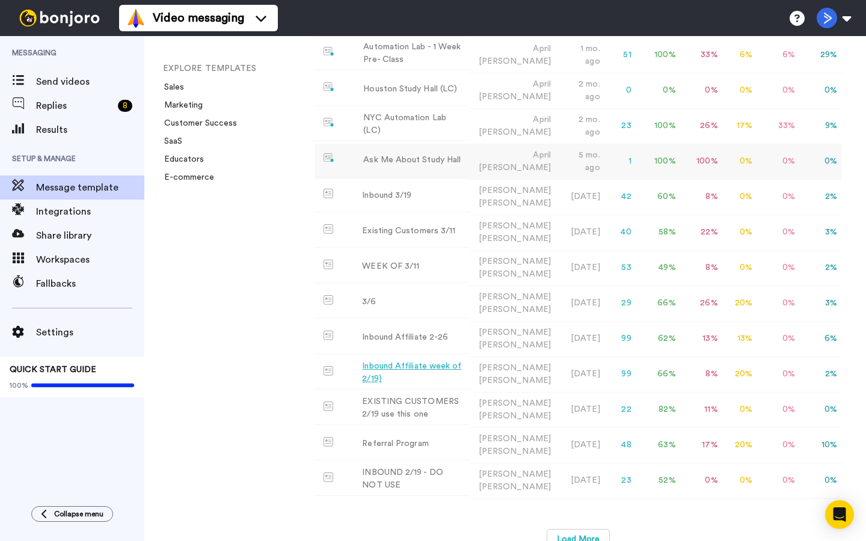
scroll to position [219, 0]
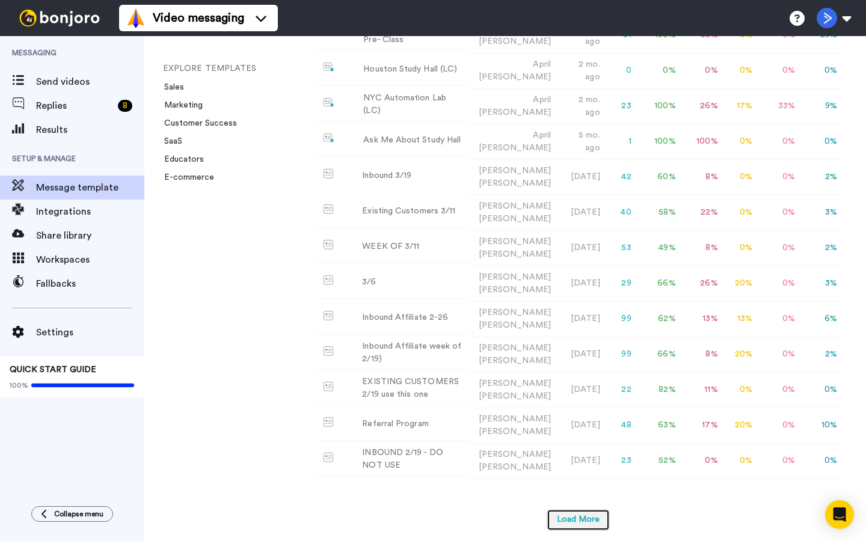
click at [570, 509] on button "Load More" at bounding box center [578, 520] width 63 height 22
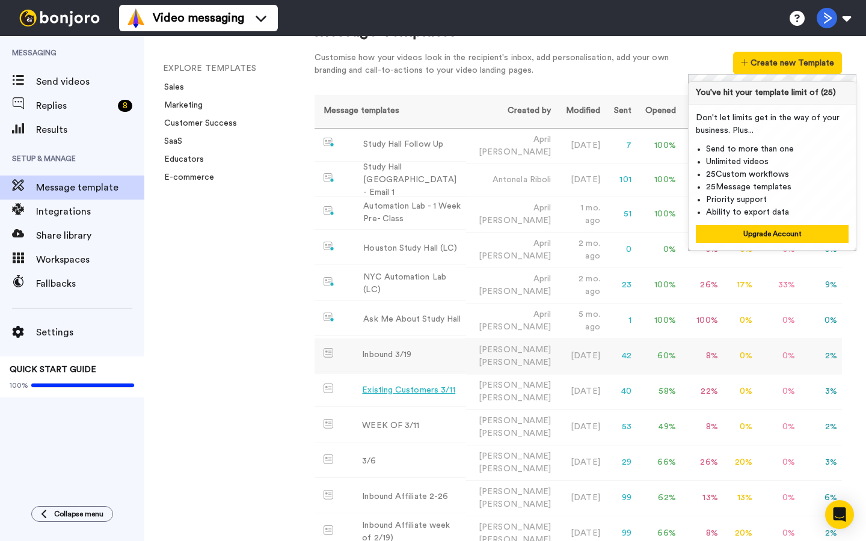
scroll to position [0, 0]
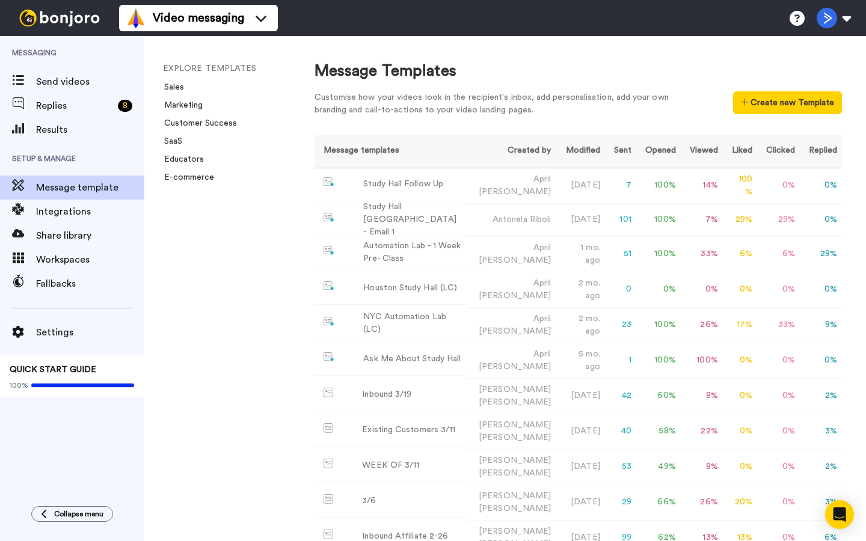
click at [295, 213] on div "Message Templates Customise how your videos look in the recipient's inbox, add …" at bounding box center [578, 288] width 576 height 505
click at [79, 86] on span "Send videos" at bounding box center [90, 82] width 108 height 14
click at [105, 85] on span "Send videos" at bounding box center [90, 82] width 108 height 14
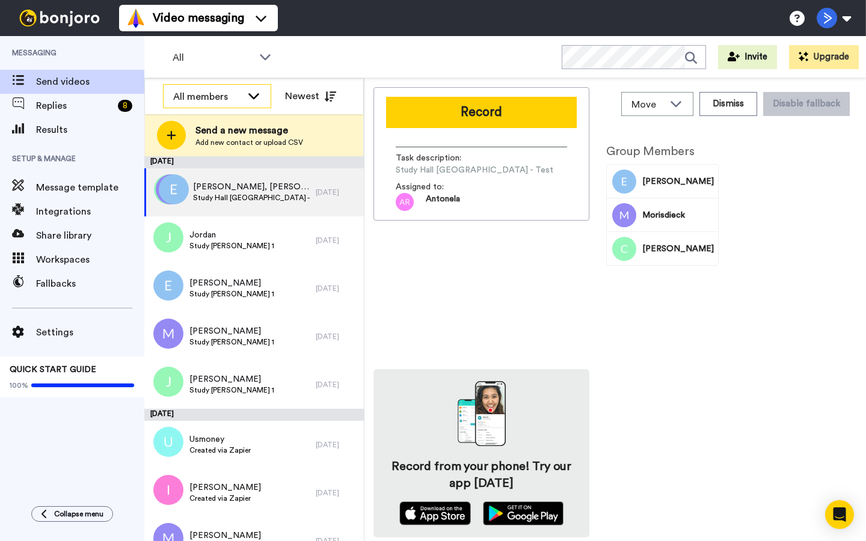
click at [235, 99] on div "All members" at bounding box center [207, 97] width 69 height 14
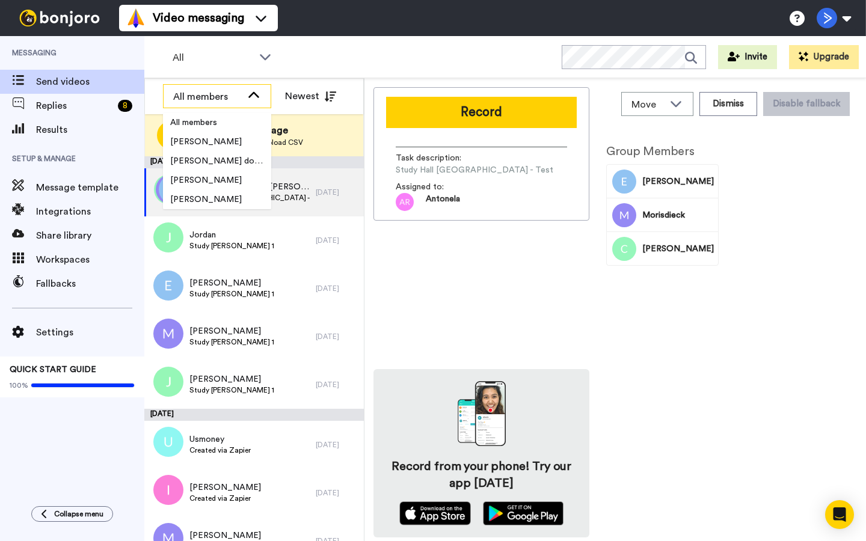
click at [229, 97] on div "All members" at bounding box center [207, 97] width 69 height 14
